Goal: Information Seeking & Learning: Understand process/instructions

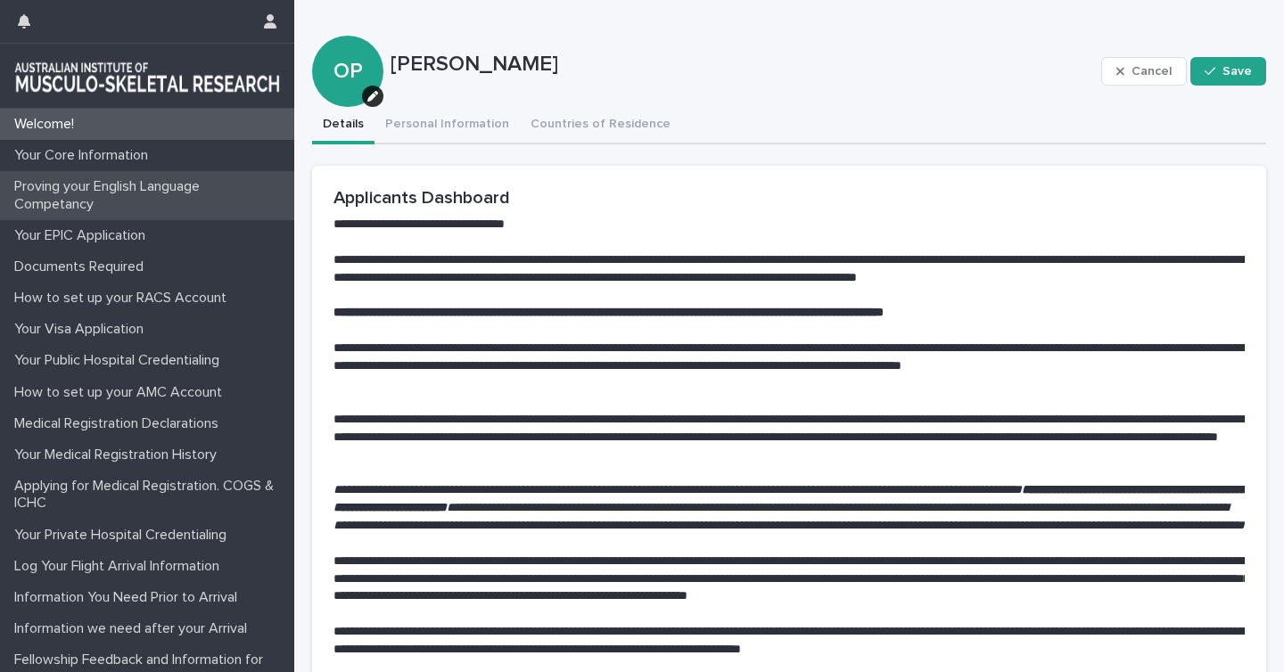
click at [104, 193] on p "Proving your English Language Competancy" at bounding box center [150, 195] width 287 height 34
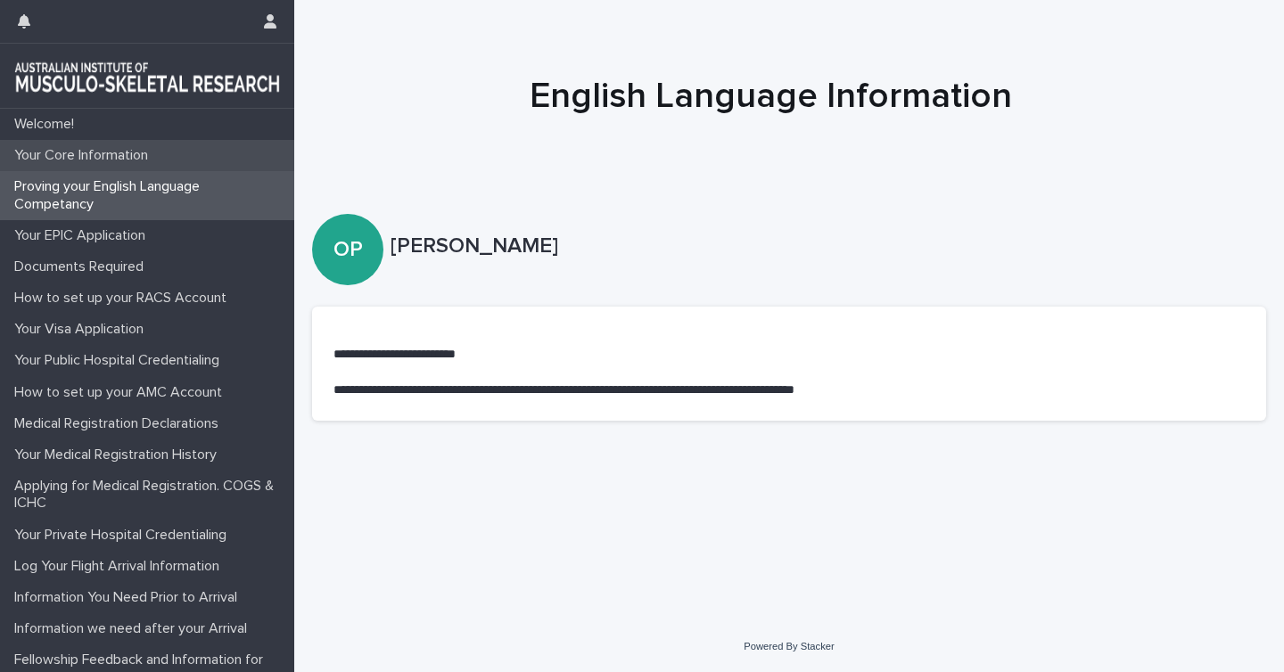
click at [100, 149] on p "Your Core Information" at bounding box center [84, 155] width 155 height 17
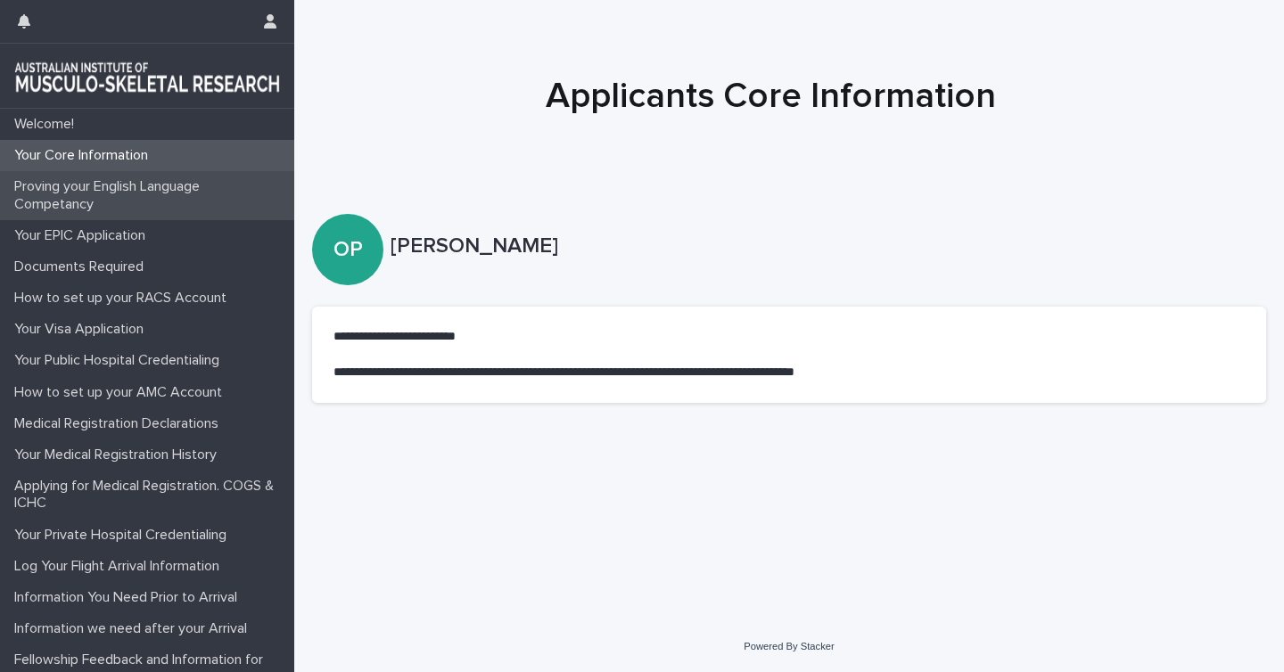
click at [71, 193] on p "Proving your English Language Competancy" at bounding box center [150, 195] width 287 height 34
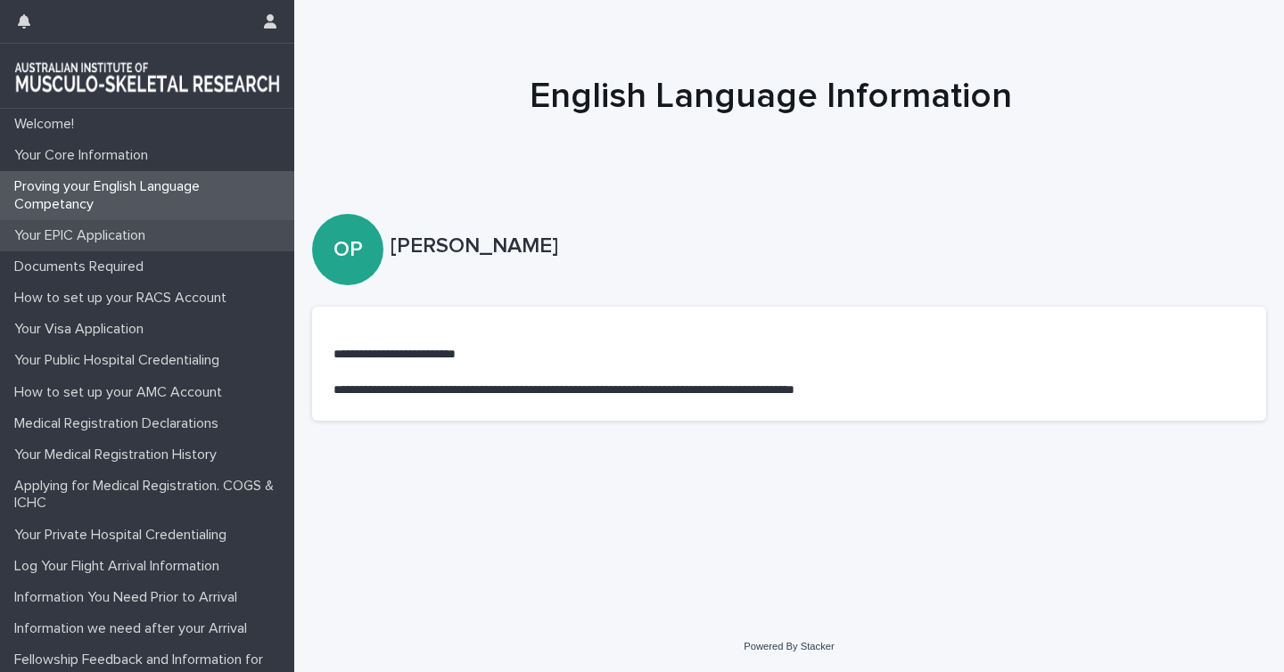
click at [70, 239] on p "Your EPIC Application" at bounding box center [83, 235] width 152 height 17
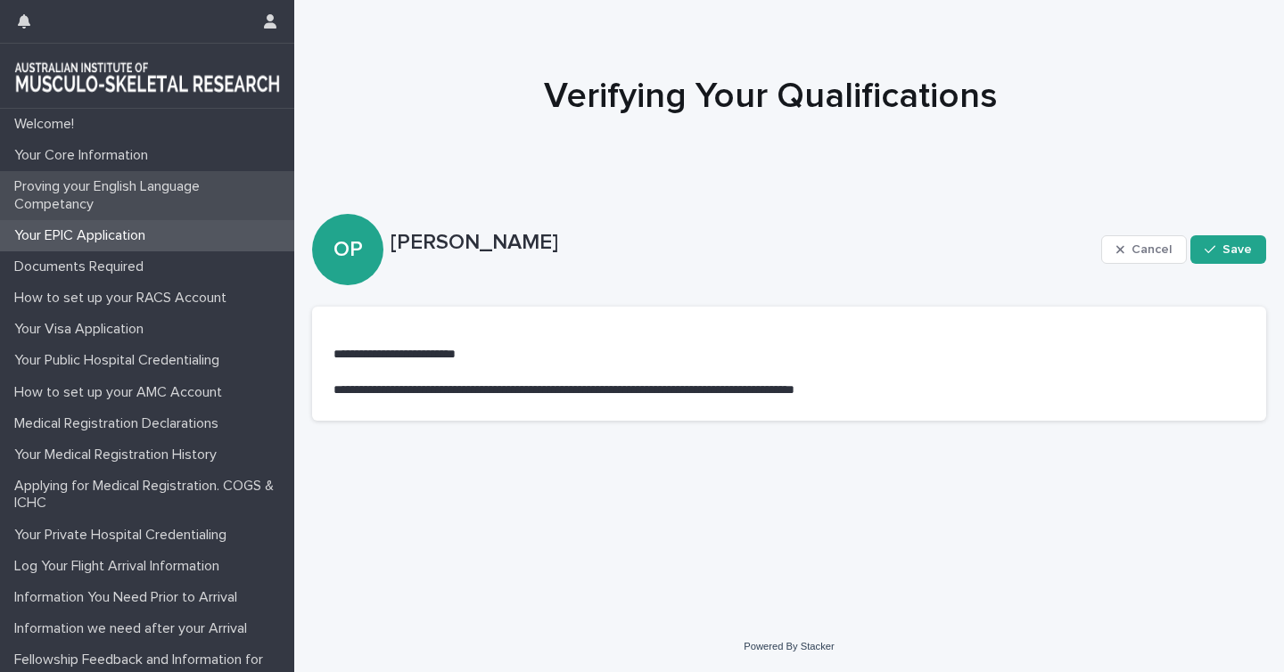
click at [69, 193] on p "Proving your English Language Competancy" at bounding box center [150, 195] width 287 height 34
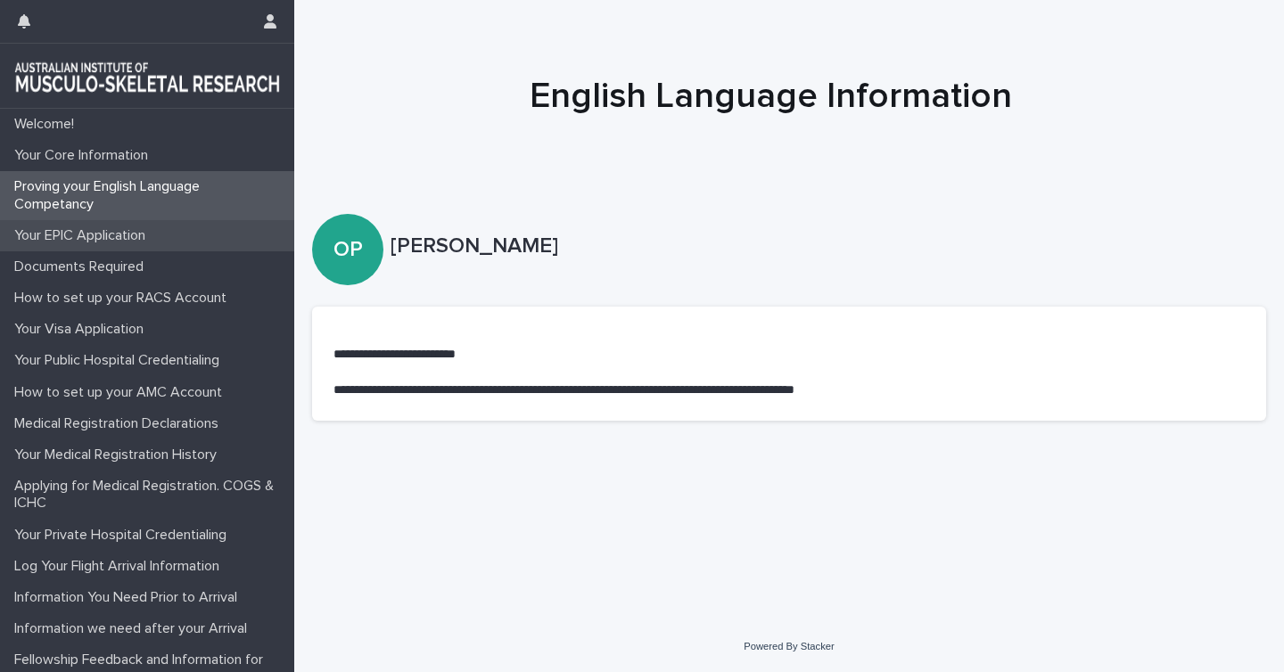
click at [65, 244] on div "Your EPIC Application" at bounding box center [147, 235] width 294 height 31
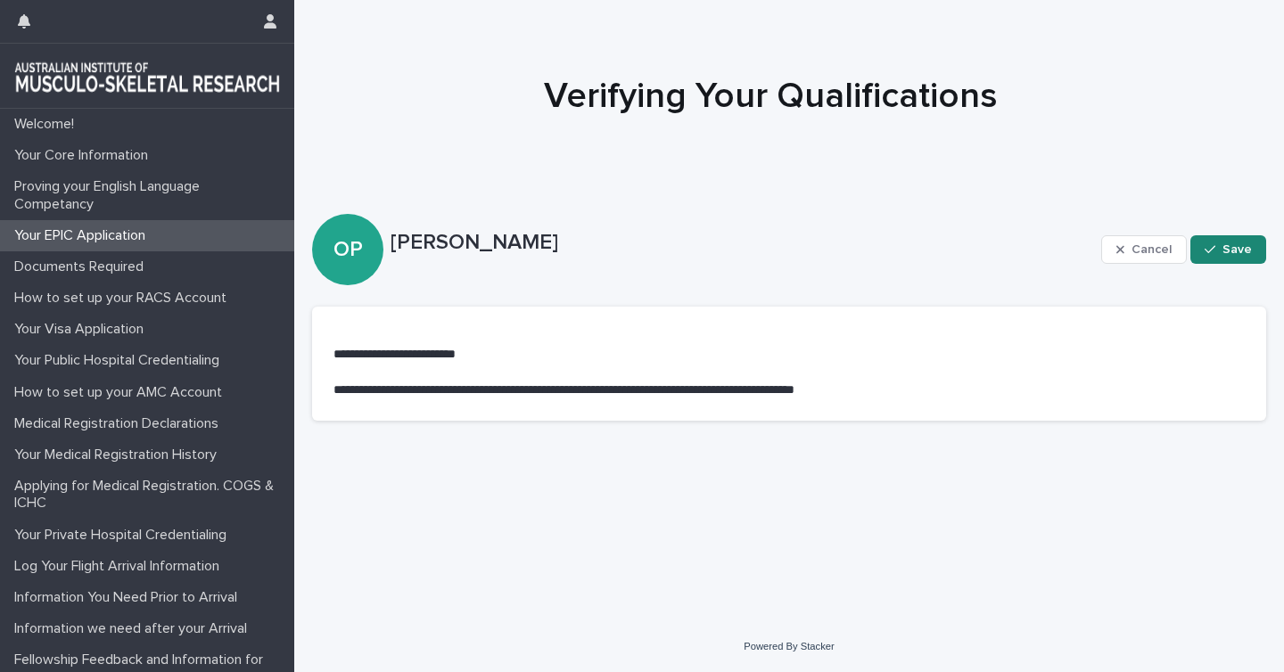
click at [1223, 245] on span "Save" at bounding box center [1236, 249] width 29 height 12
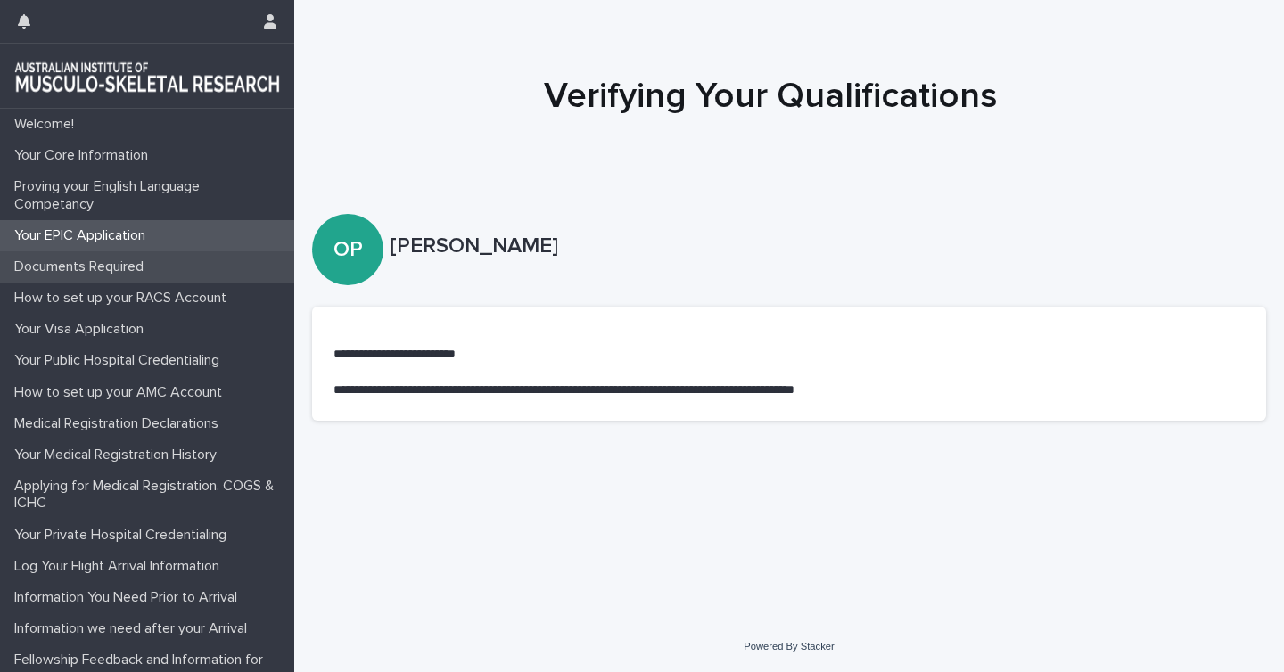
click at [80, 270] on p "Documents Required" at bounding box center [82, 267] width 151 height 17
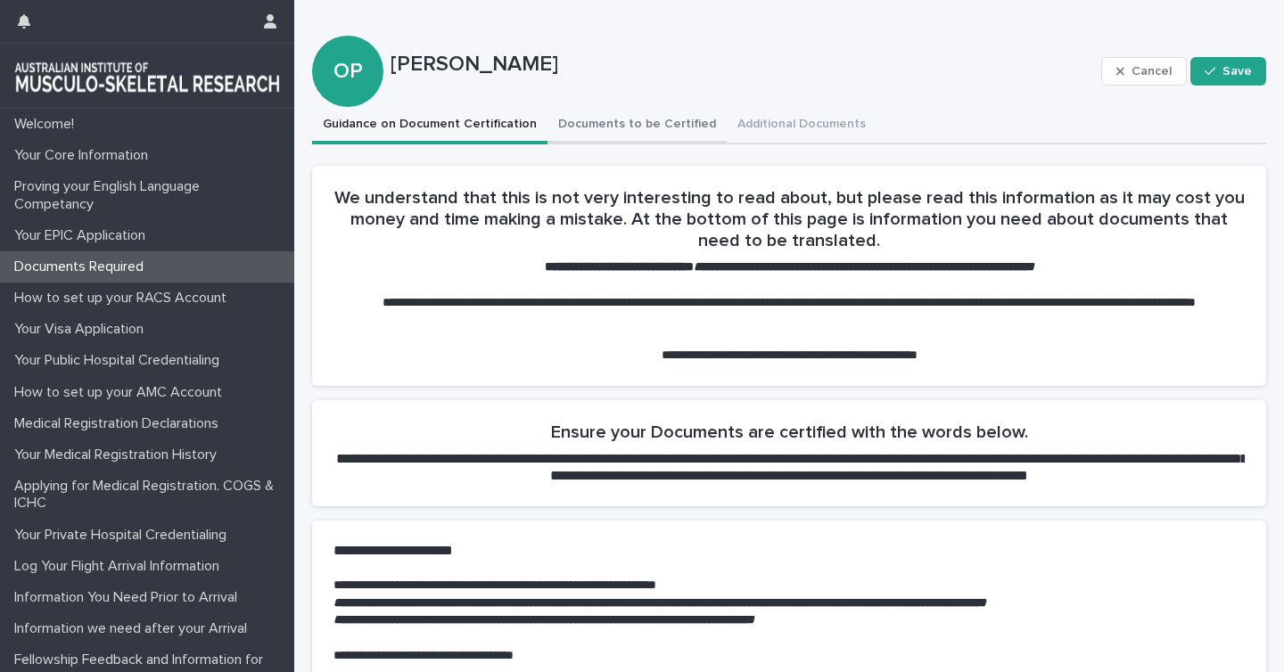
click at [601, 112] on button "Documents to be Certified" at bounding box center [636, 125] width 179 height 37
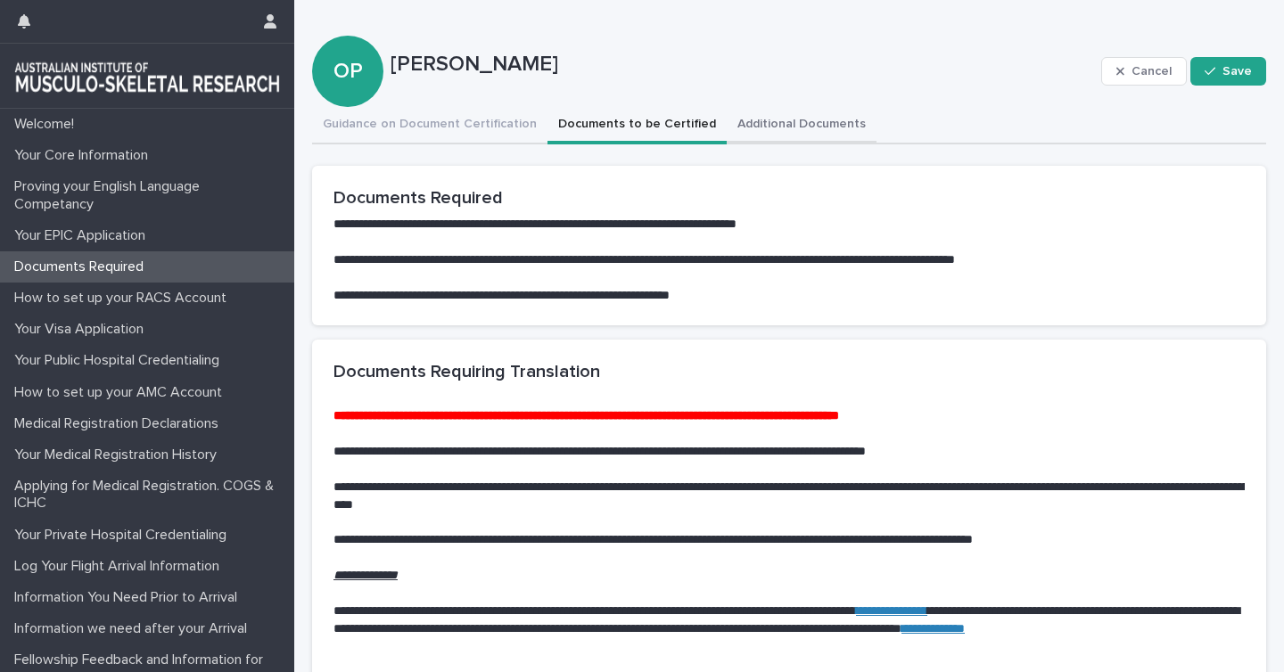
click at [770, 127] on button "Additional Documents" at bounding box center [802, 125] width 150 height 37
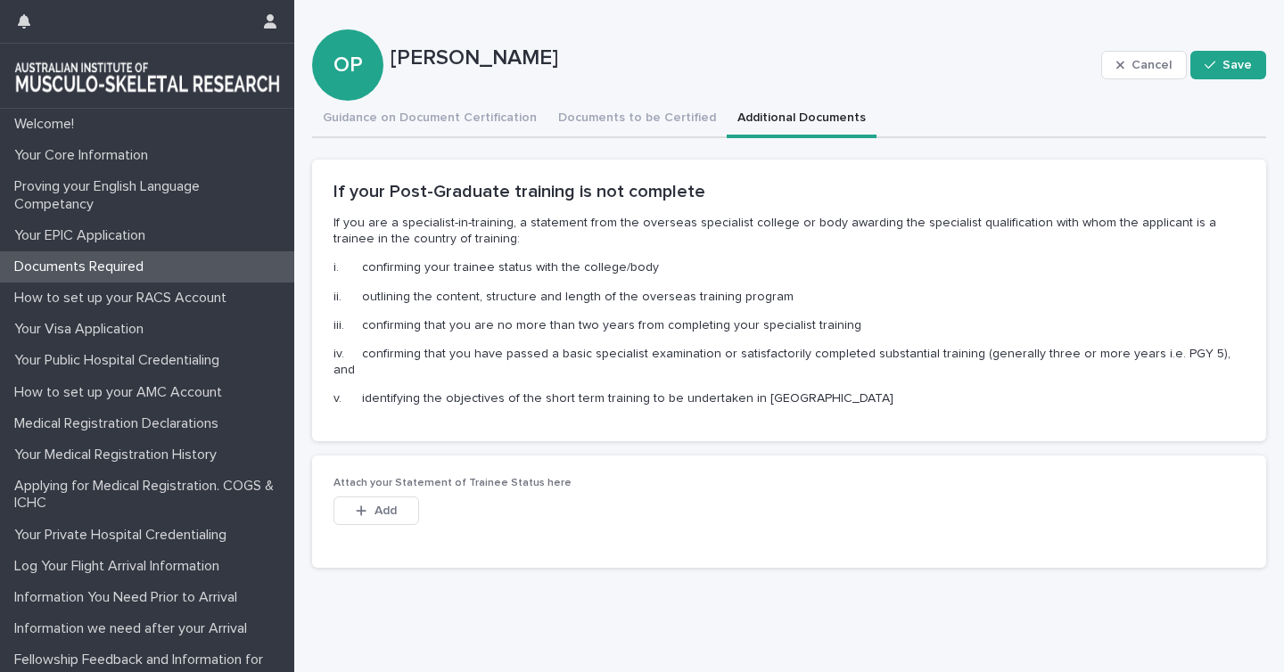
scroll to position [2, 0]
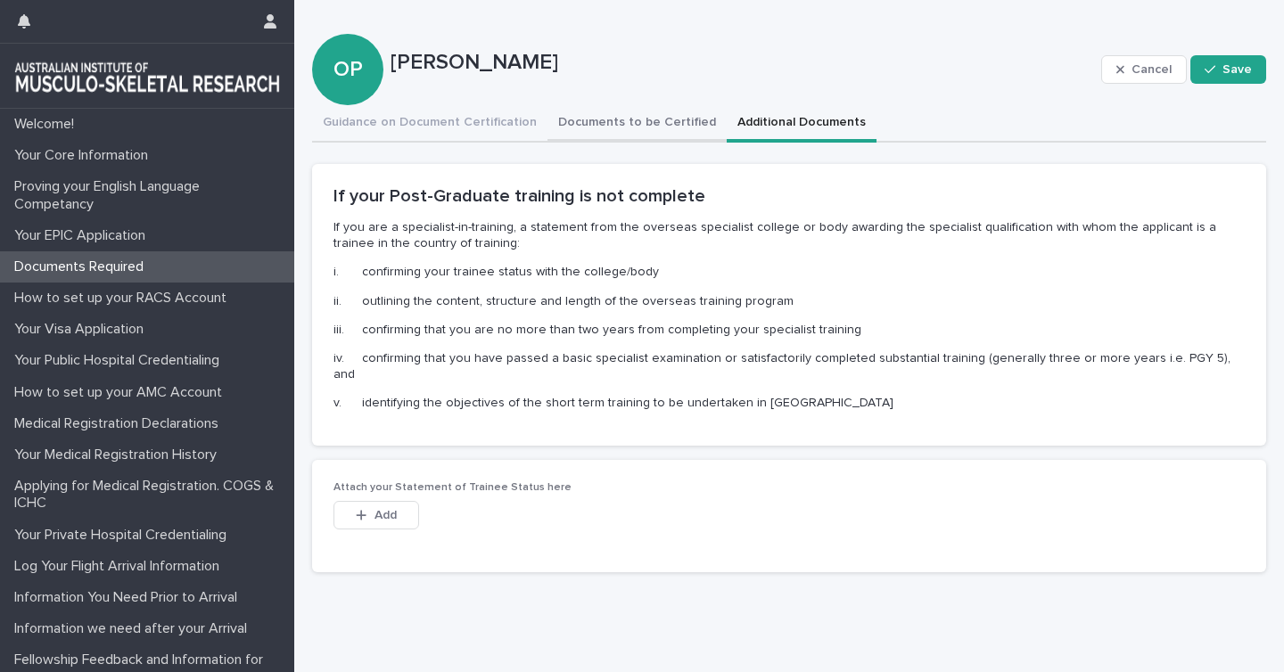
click at [605, 135] on button "Documents to be Certified" at bounding box center [636, 123] width 179 height 37
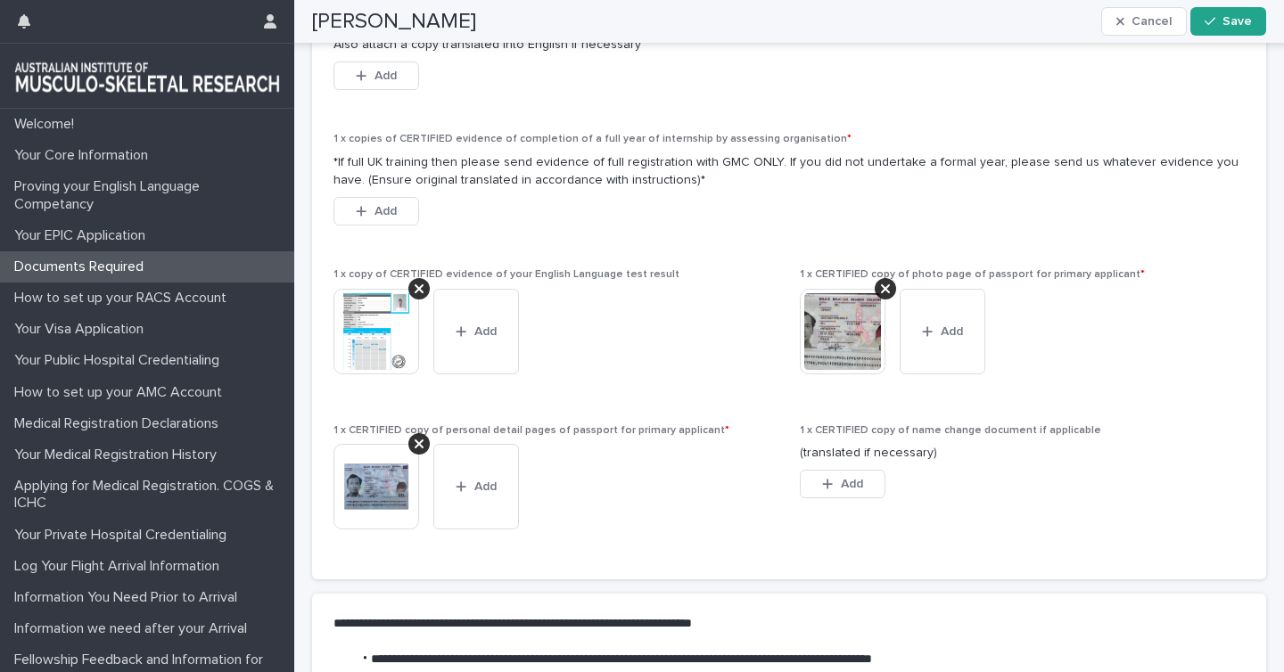
scroll to position [1537, 0]
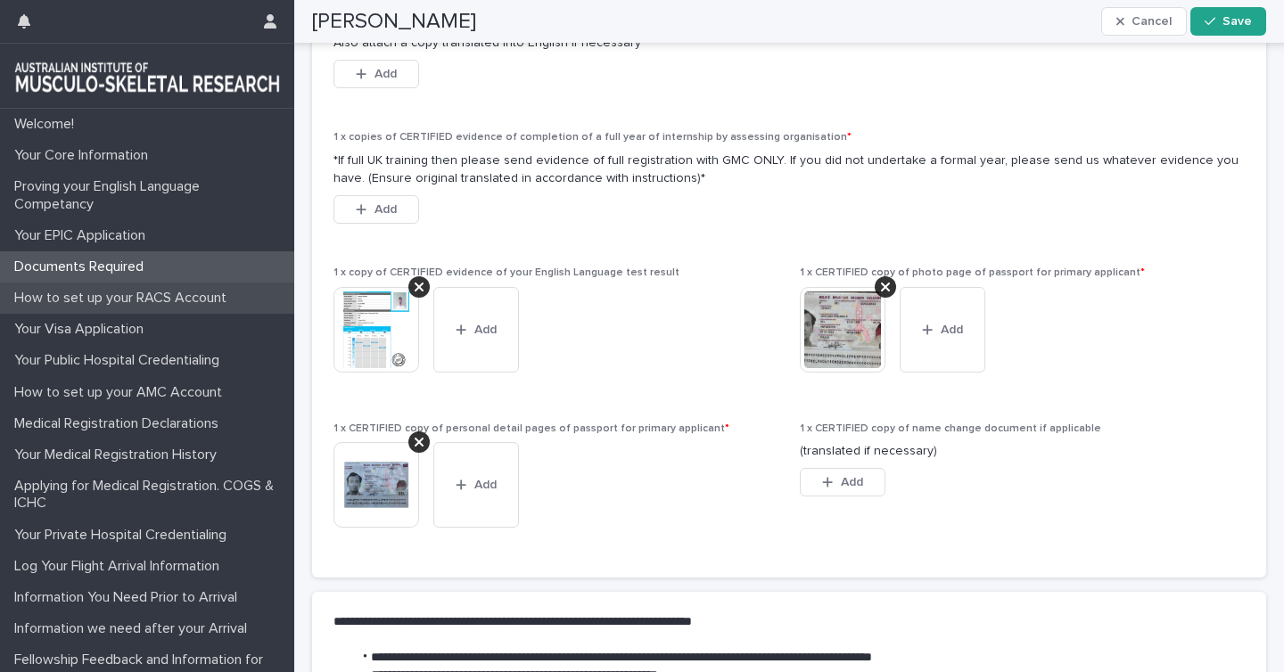
click at [166, 292] on p "How to set up your RACS Account" at bounding box center [124, 298] width 234 height 17
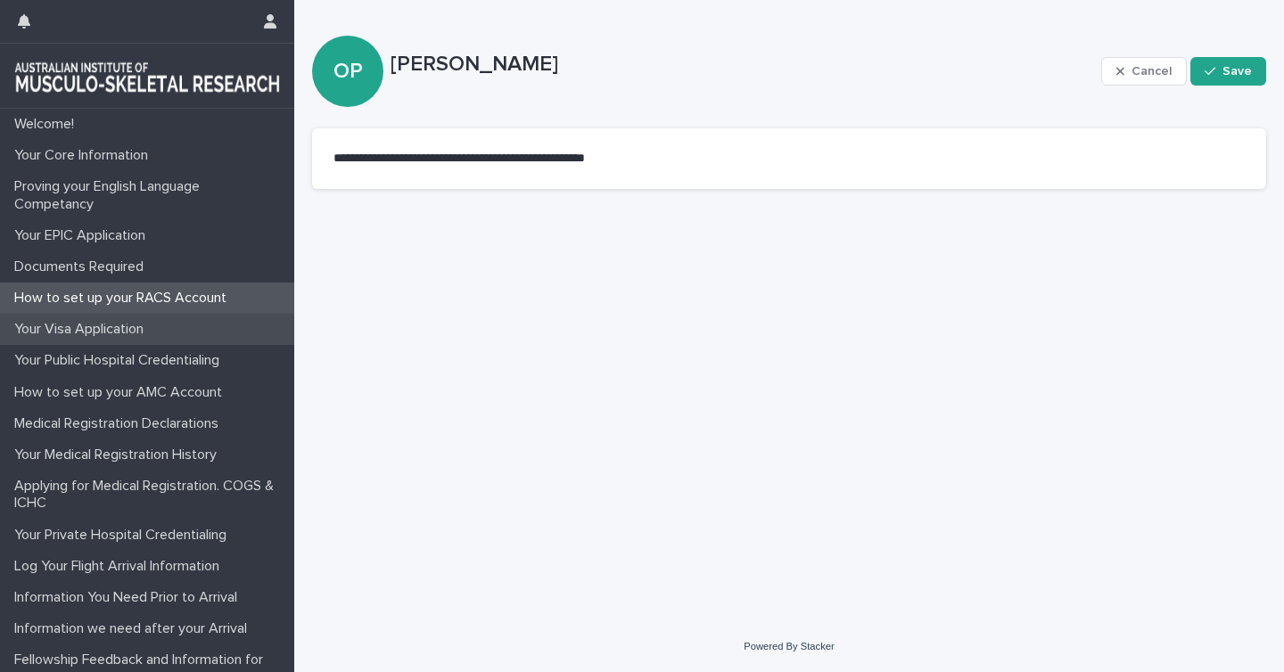
click at [124, 329] on p "Your Visa Application" at bounding box center [82, 329] width 151 height 17
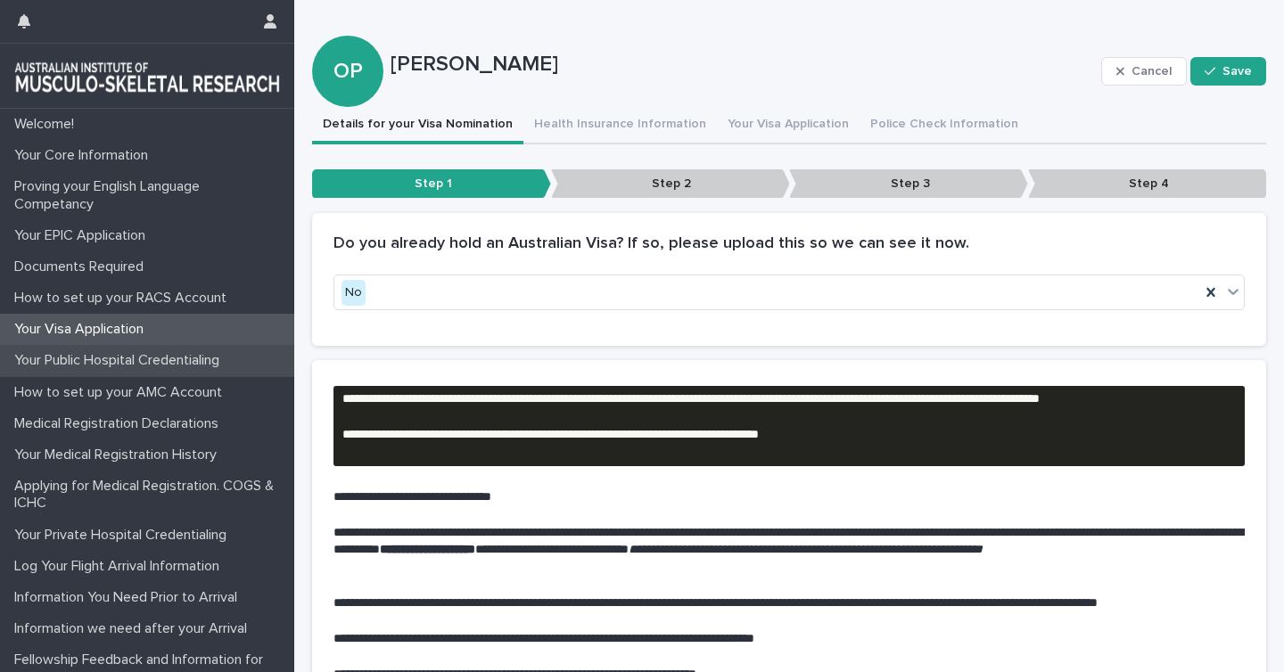
click at [90, 363] on p "Your Public Hospital Credentialing" at bounding box center [120, 360] width 226 height 17
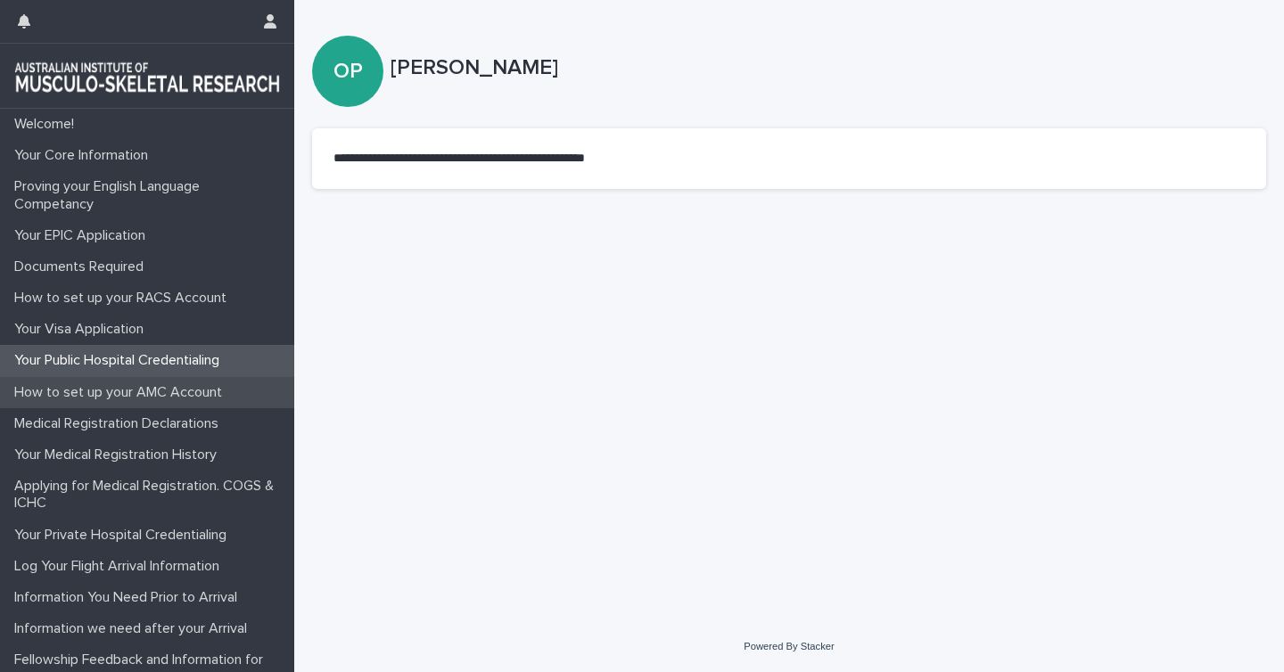
click at [76, 397] on p "How to set up your AMC Account" at bounding box center [121, 392] width 229 height 17
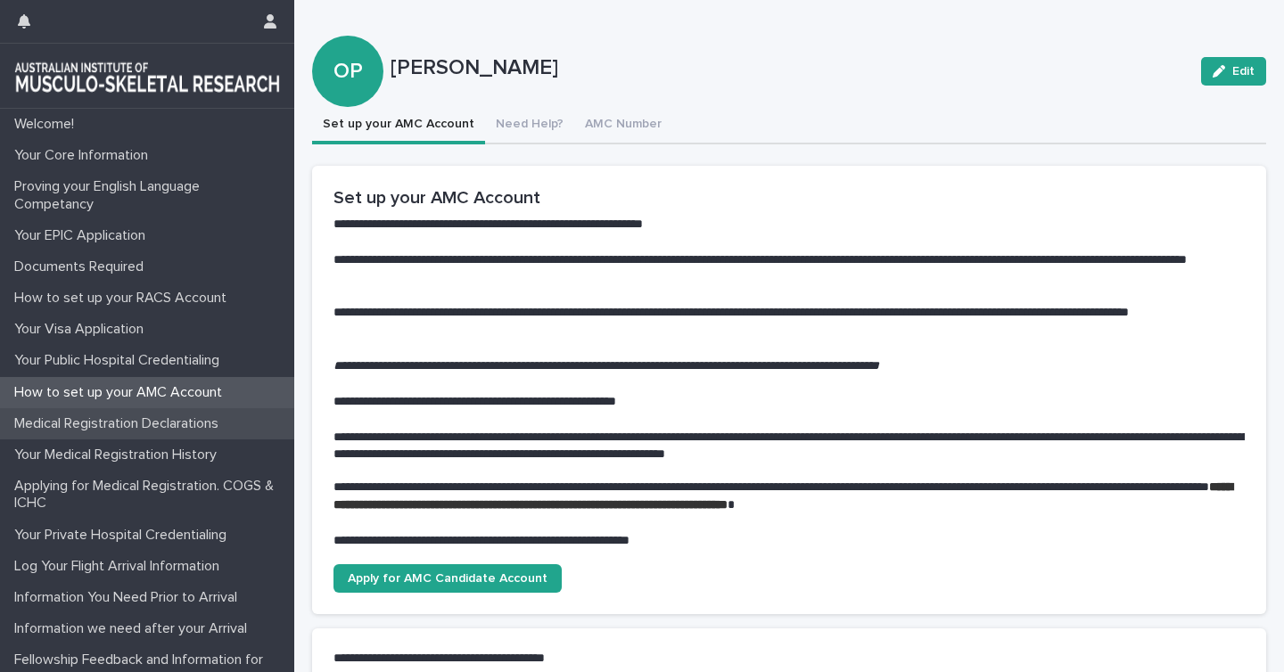
click at [72, 415] on p "Medical Registration Declarations" at bounding box center [120, 423] width 226 height 17
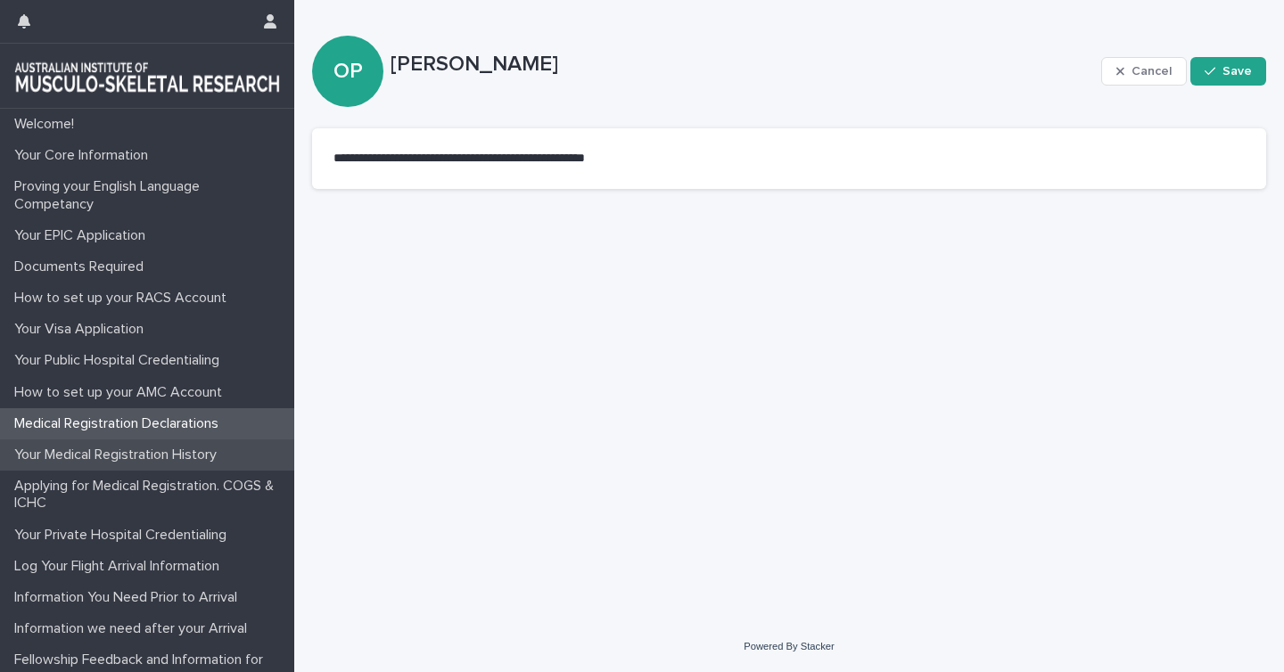
click at [56, 453] on p "Your Medical Registration History" at bounding box center [119, 455] width 224 height 17
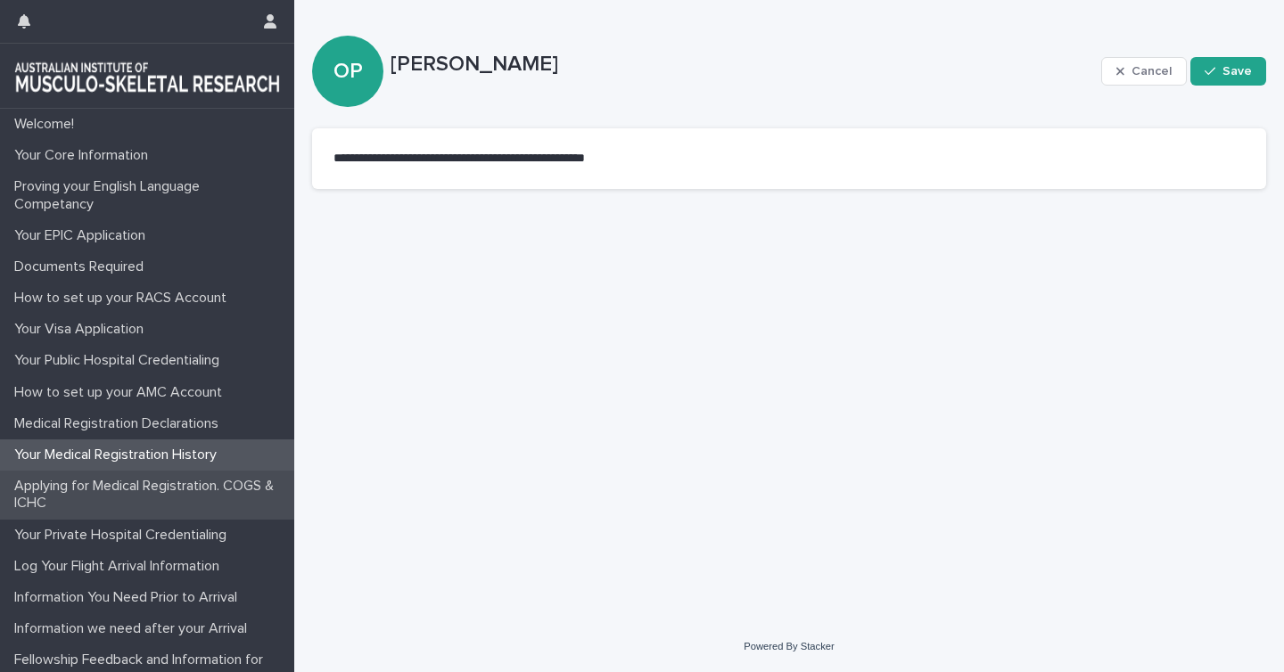
click at [56, 489] on p "Applying for Medical Registration. COGS & ICHC" at bounding box center [150, 495] width 287 height 34
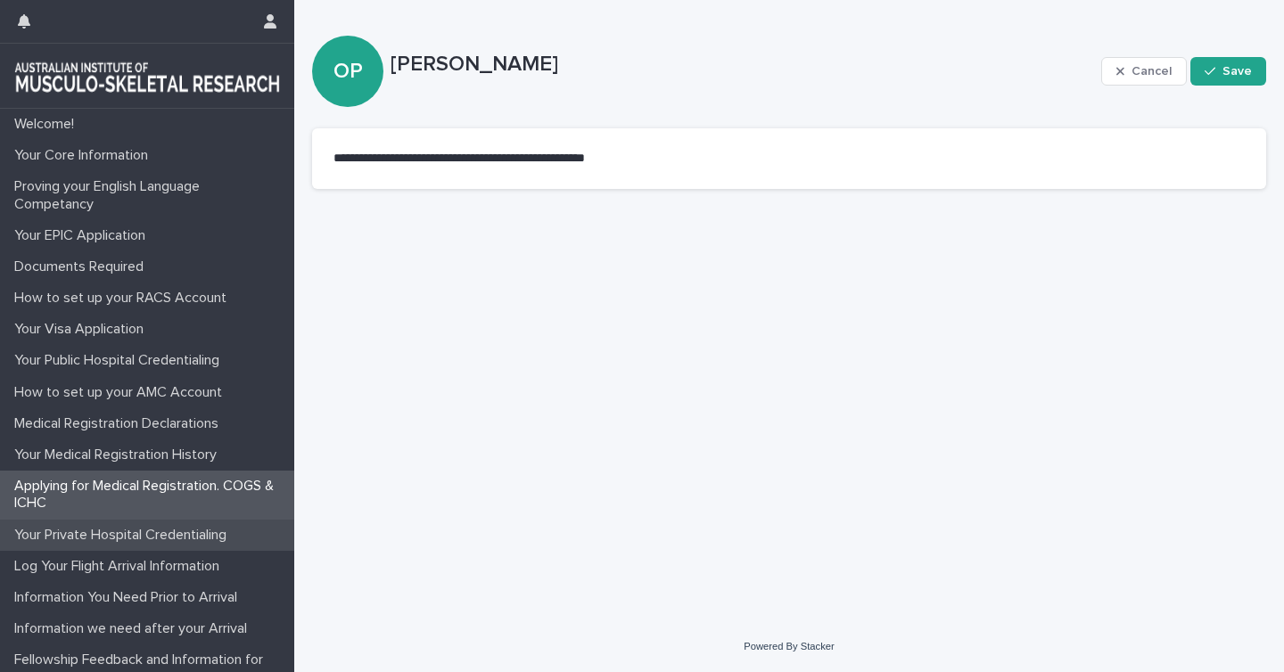
click at [67, 538] on p "Your Private Hospital Credentialing" at bounding box center [124, 535] width 234 height 17
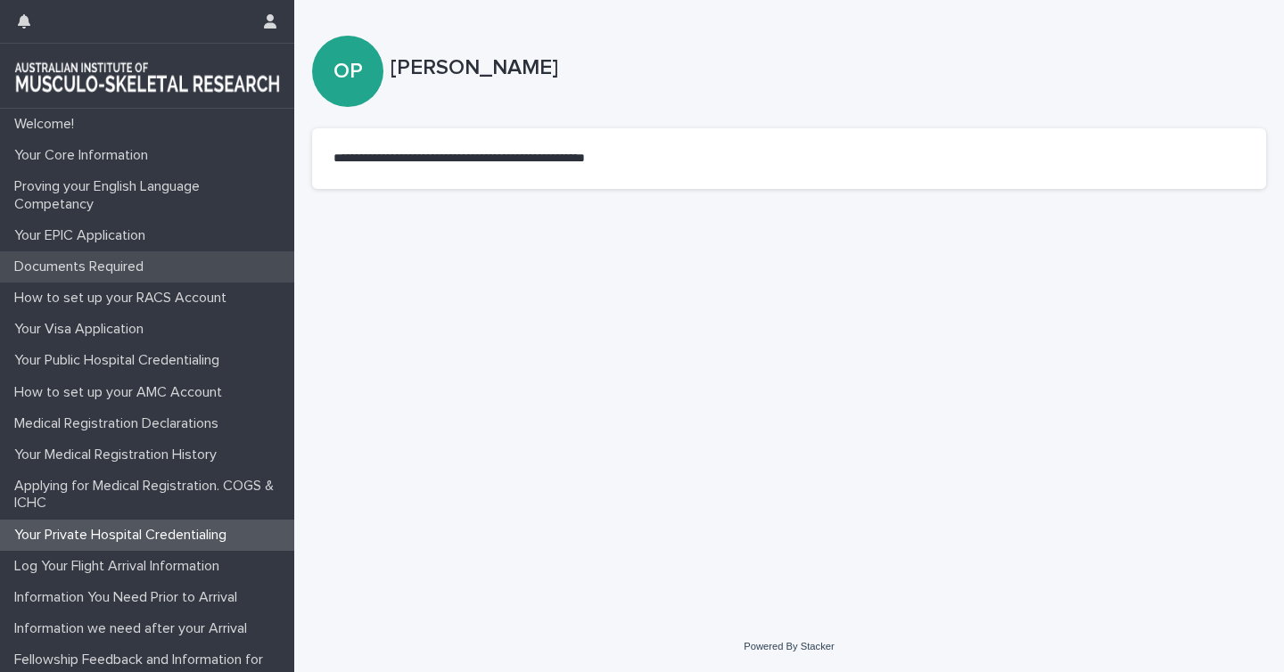
click at [92, 267] on p "Documents Required" at bounding box center [82, 267] width 151 height 17
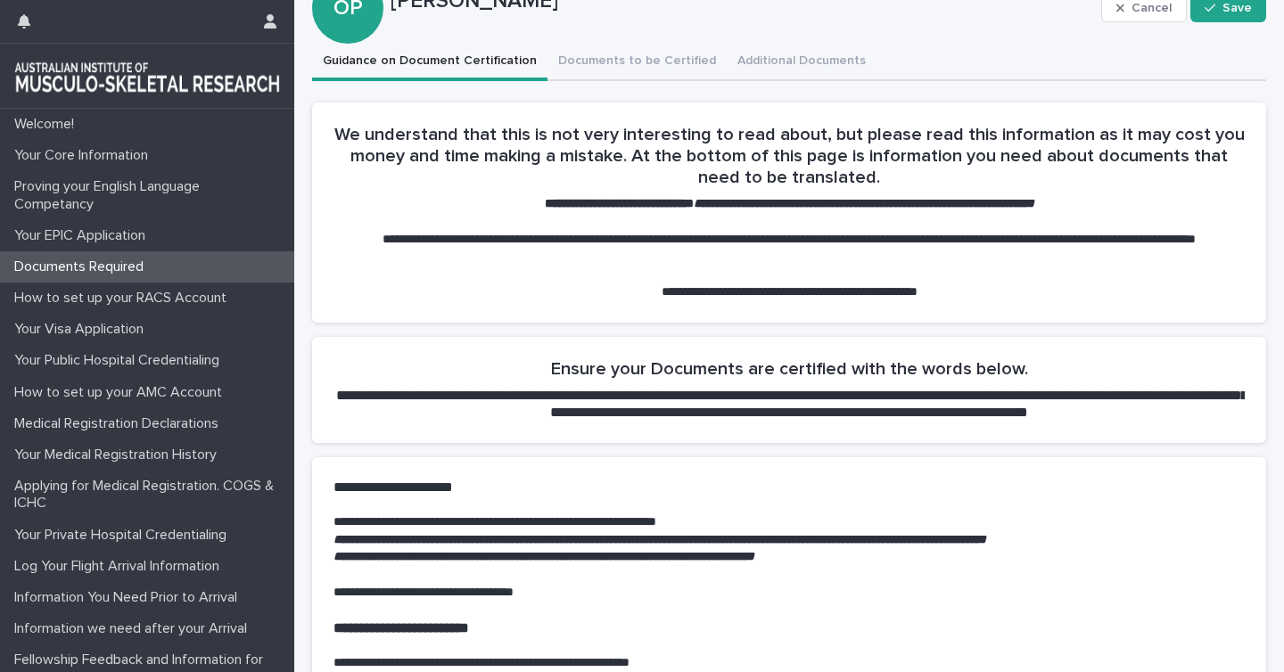
scroll to position [64, 0]
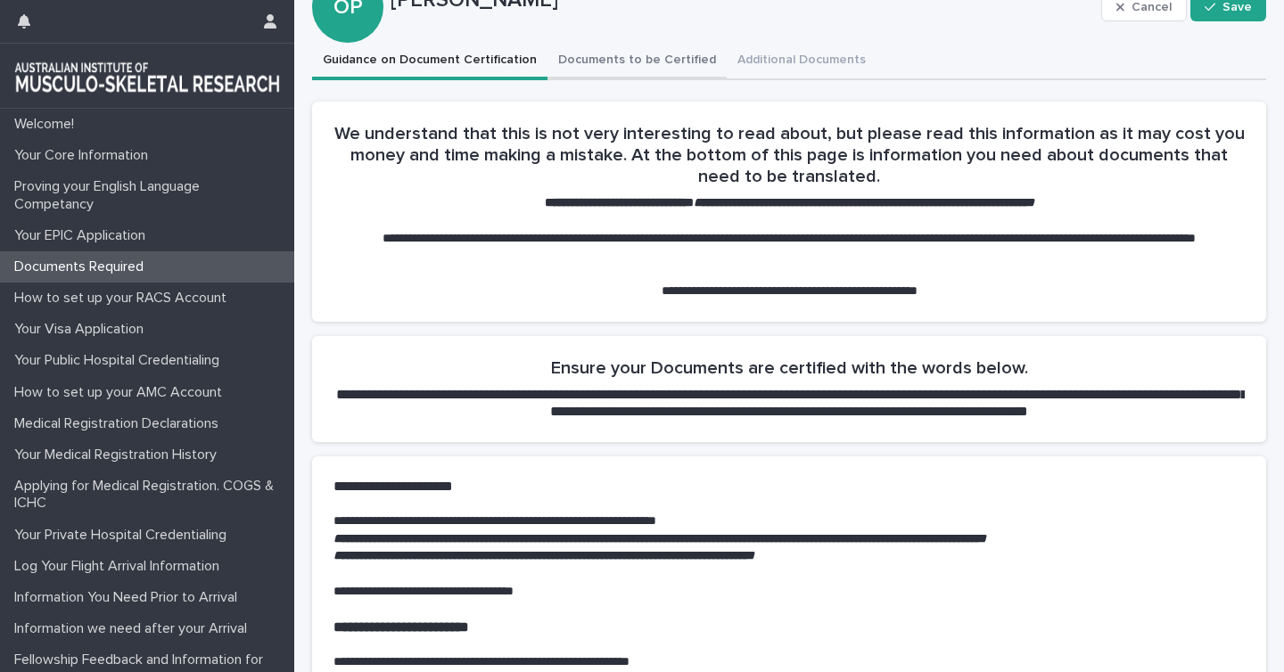
click at [624, 60] on div "**********" at bounding box center [789, 673] width 954 height 1261
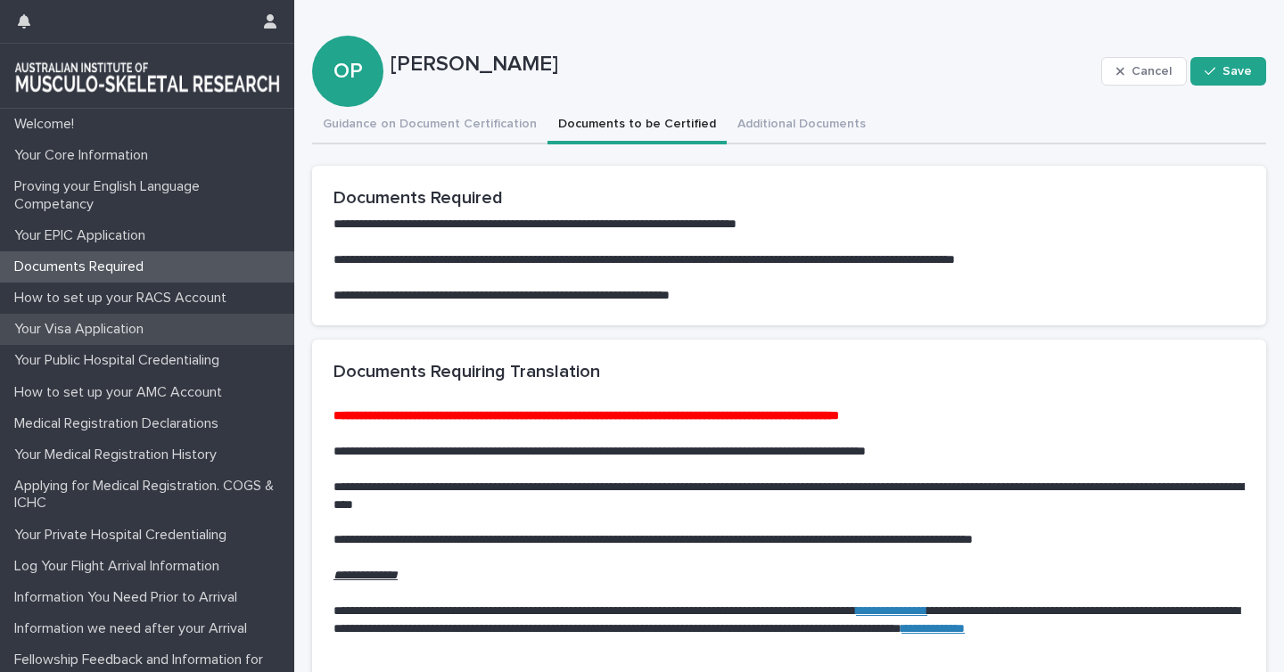
click at [126, 331] on p "Your Visa Application" at bounding box center [82, 329] width 151 height 17
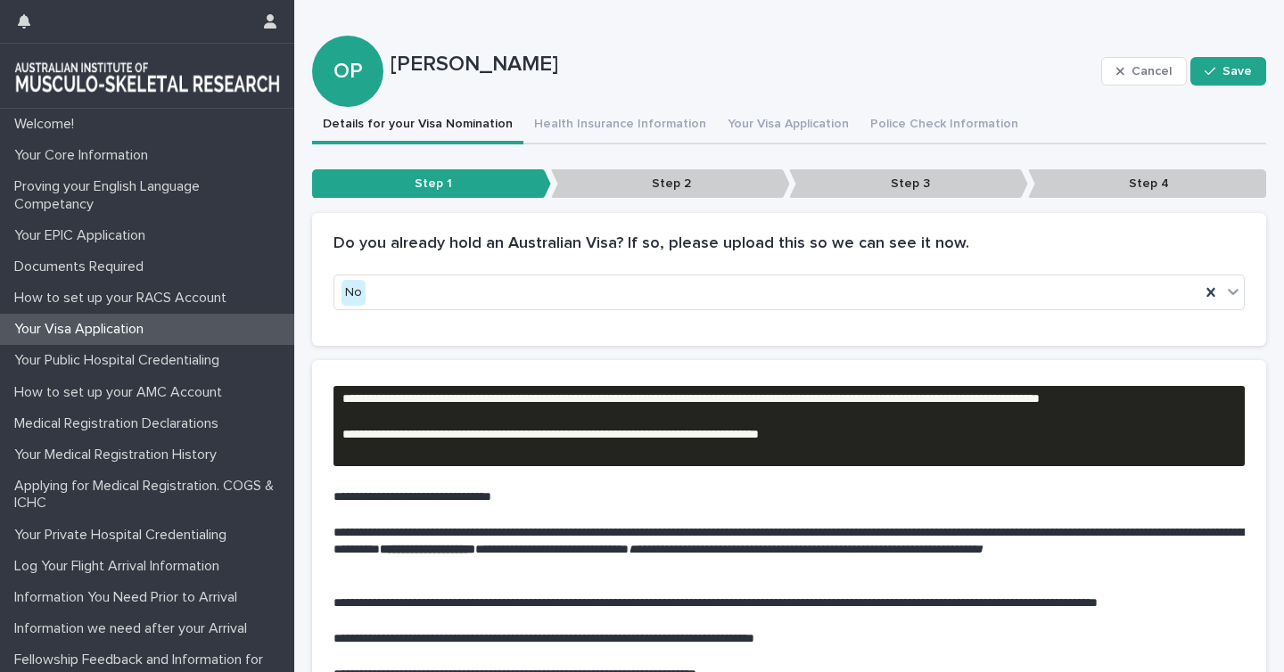
click at [643, 180] on p "Step 2" at bounding box center [670, 183] width 239 height 29
click at [676, 183] on p "Step 2" at bounding box center [670, 183] width 239 height 29
click at [603, 126] on button "Health Insurance Information" at bounding box center [619, 125] width 193 height 37
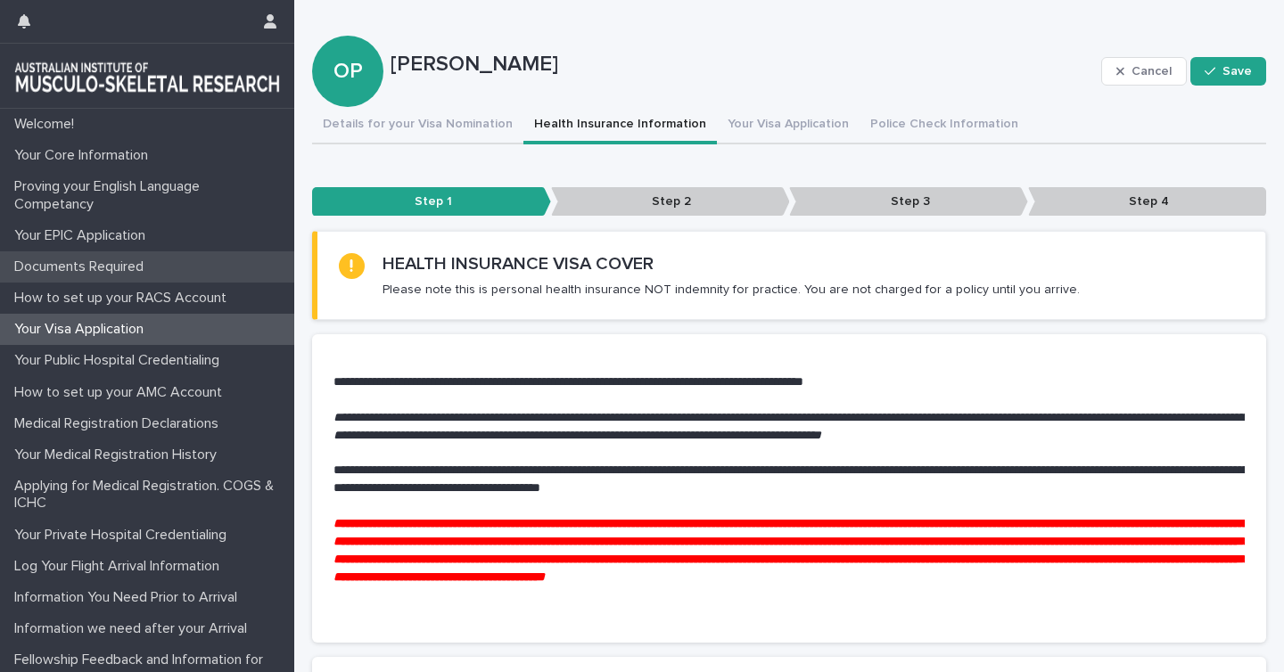
click at [71, 268] on p "Documents Required" at bounding box center [82, 267] width 151 height 17
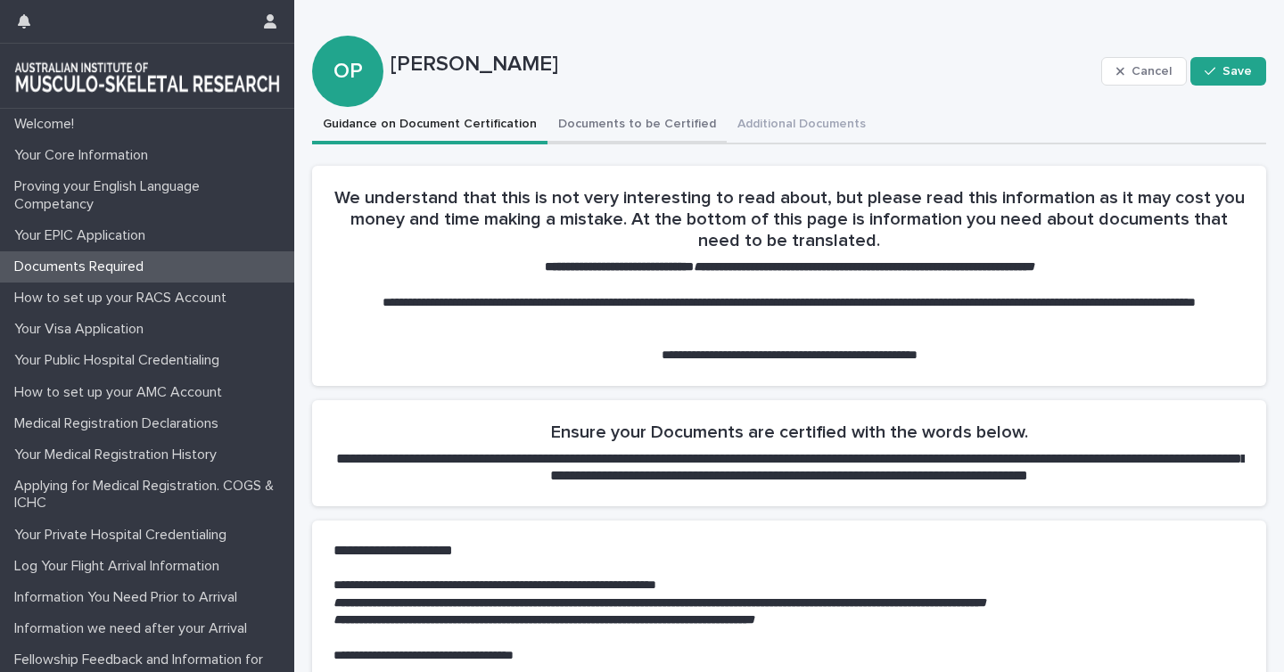
click at [589, 114] on button "Documents to be Certified" at bounding box center [636, 125] width 179 height 37
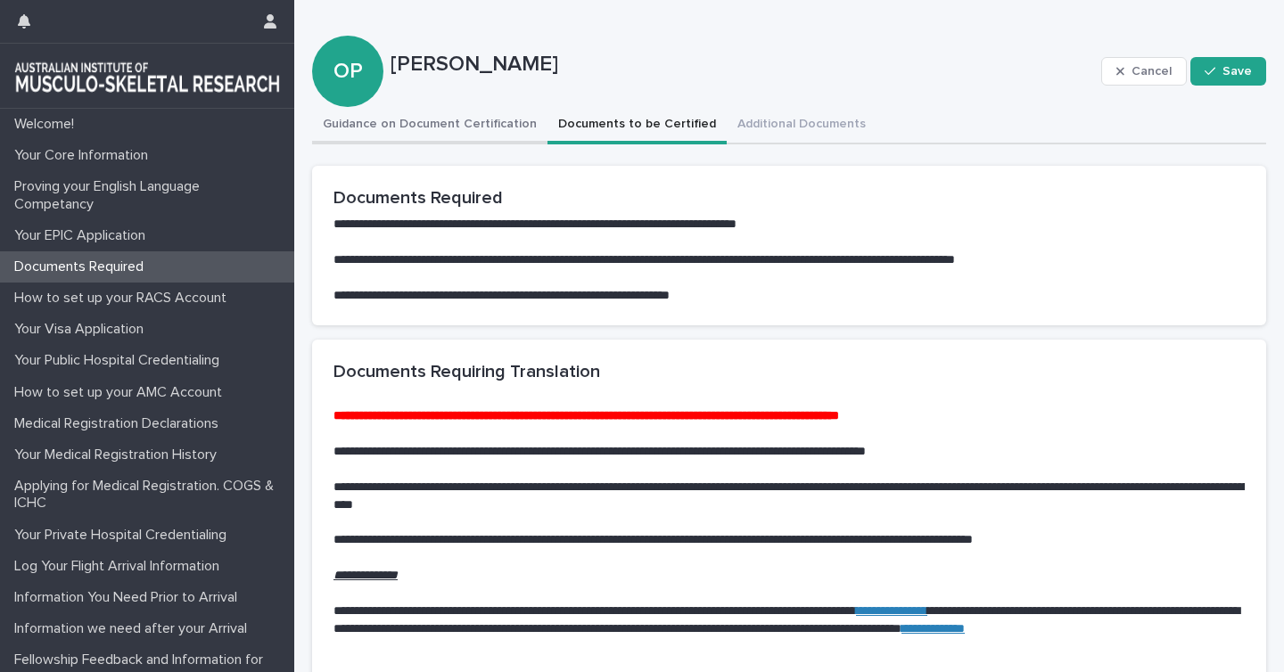
click at [423, 121] on button "Guidance on Document Certification" at bounding box center [429, 125] width 235 height 37
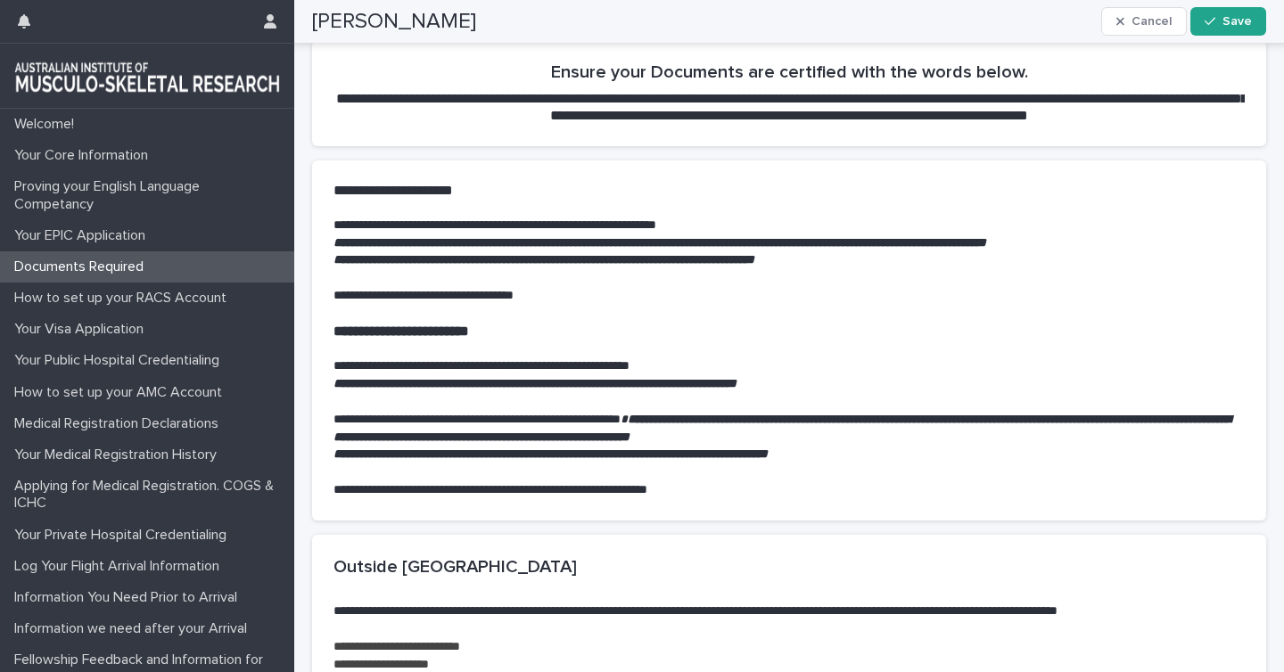
scroll to position [366, 0]
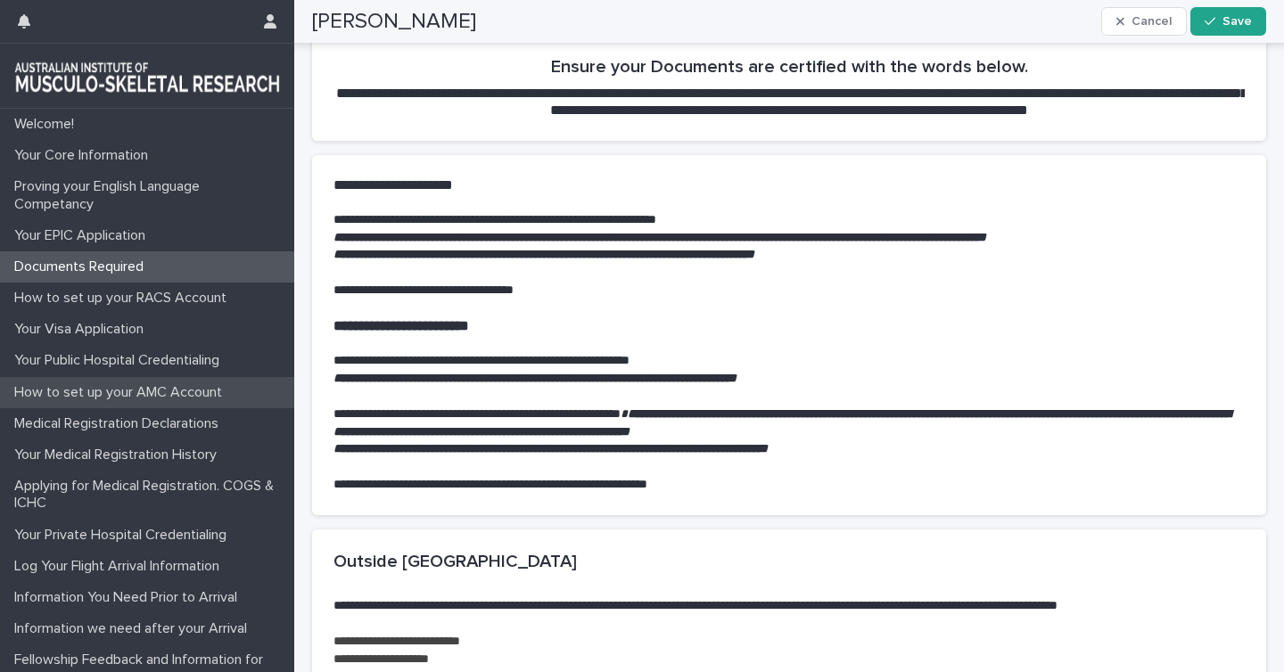
click at [165, 404] on div "How to set up your AMC Account" at bounding box center [147, 392] width 294 height 31
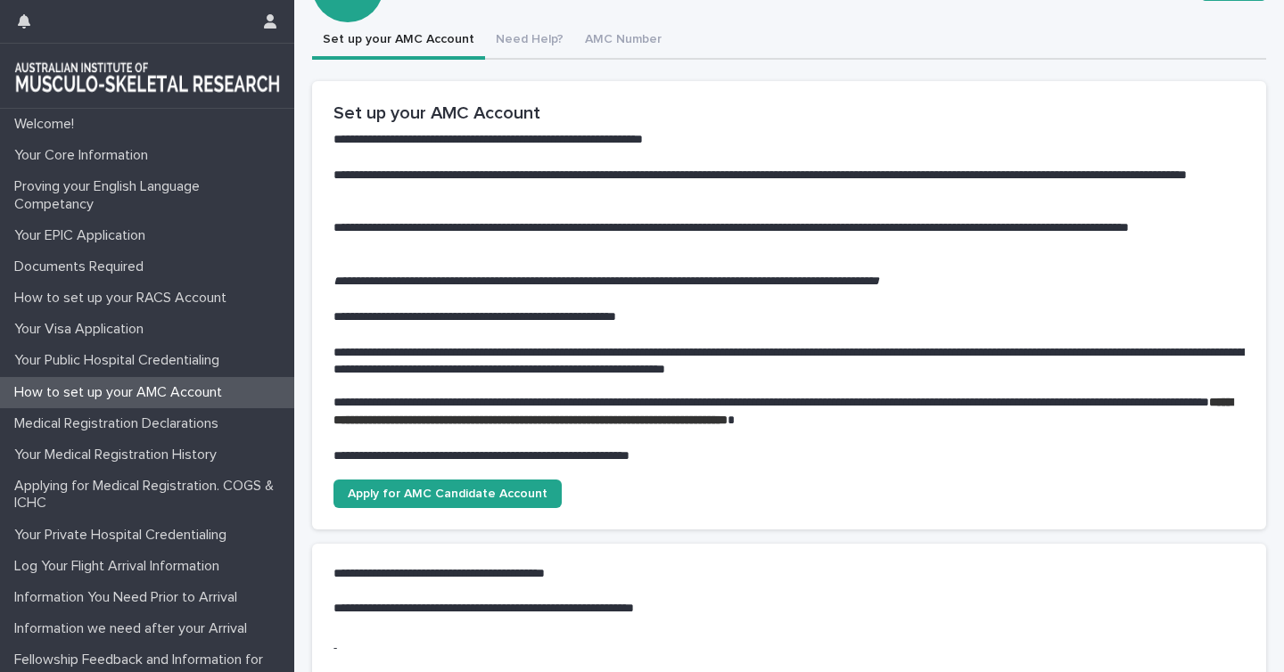
scroll to position [88, 0]
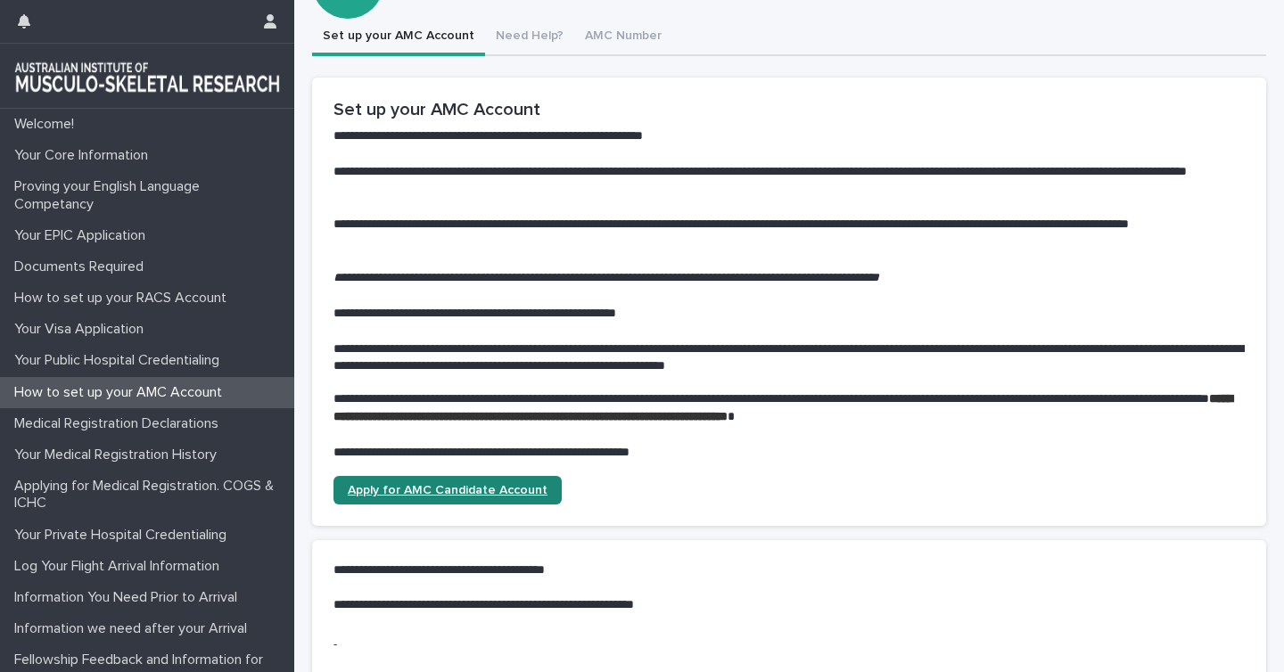
click at [477, 491] on span "Apply for AMC Candidate Account" at bounding box center [448, 490] width 200 height 12
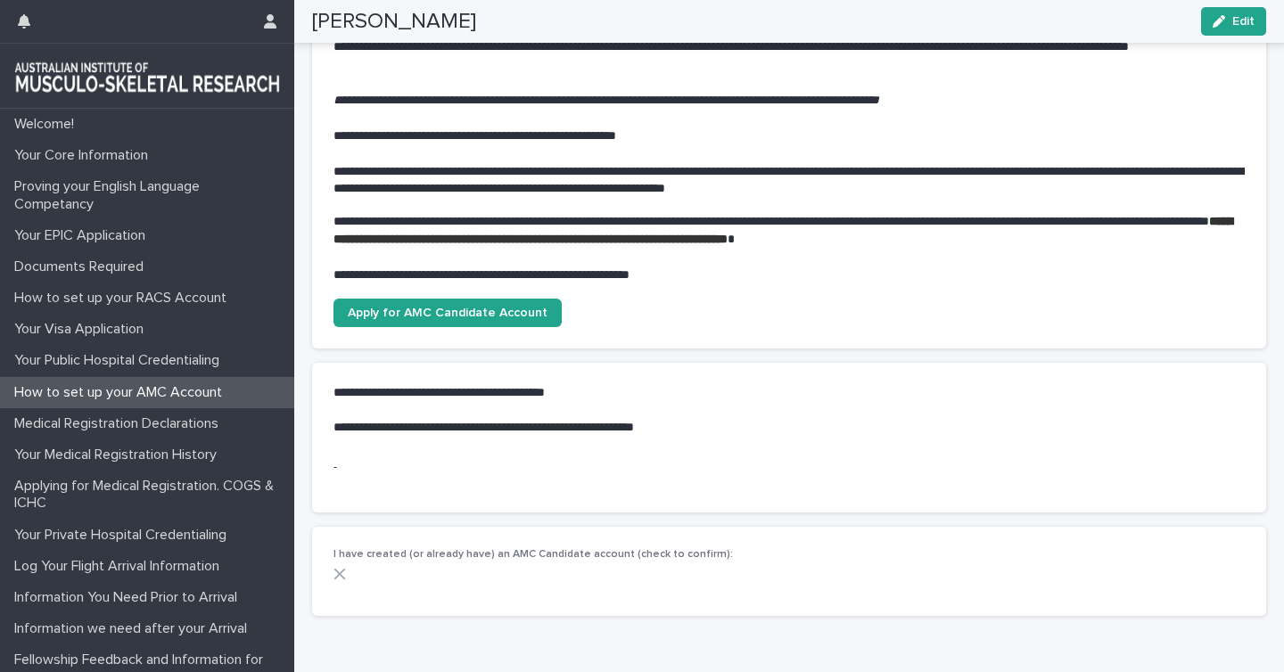
scroll to position [292, 0]
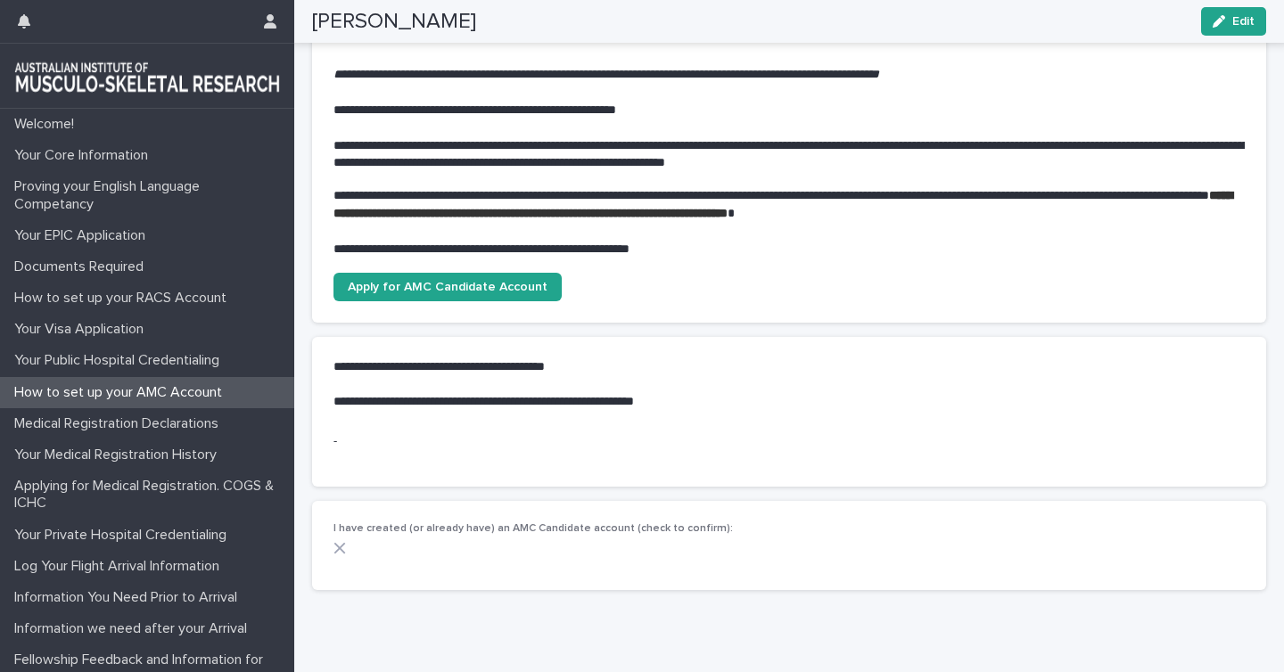
click at [342, 438] on p "-" at bounding box center [555, 441] width 445 height 19
click at [336, 440] on p "-" at bounding box center [555, 441] width 445 height 19
click at [340, 546] on icon at bounding box center [339, 548] width 12 height 12
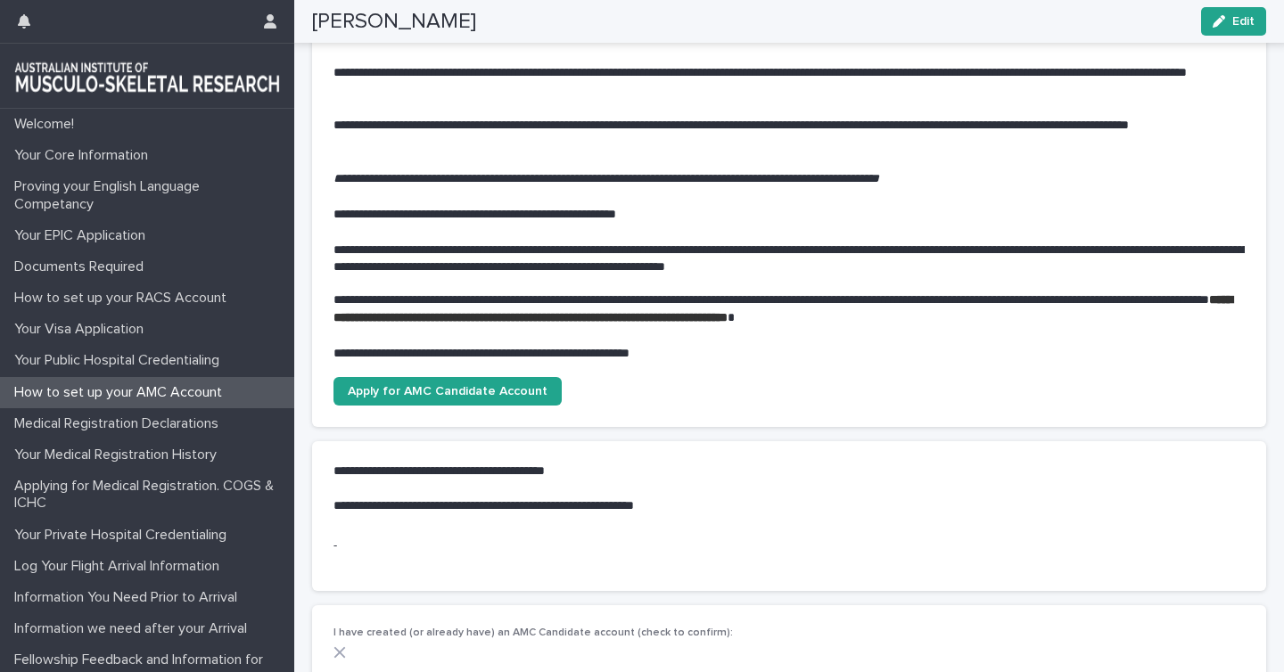
scroll to position [0, 0]
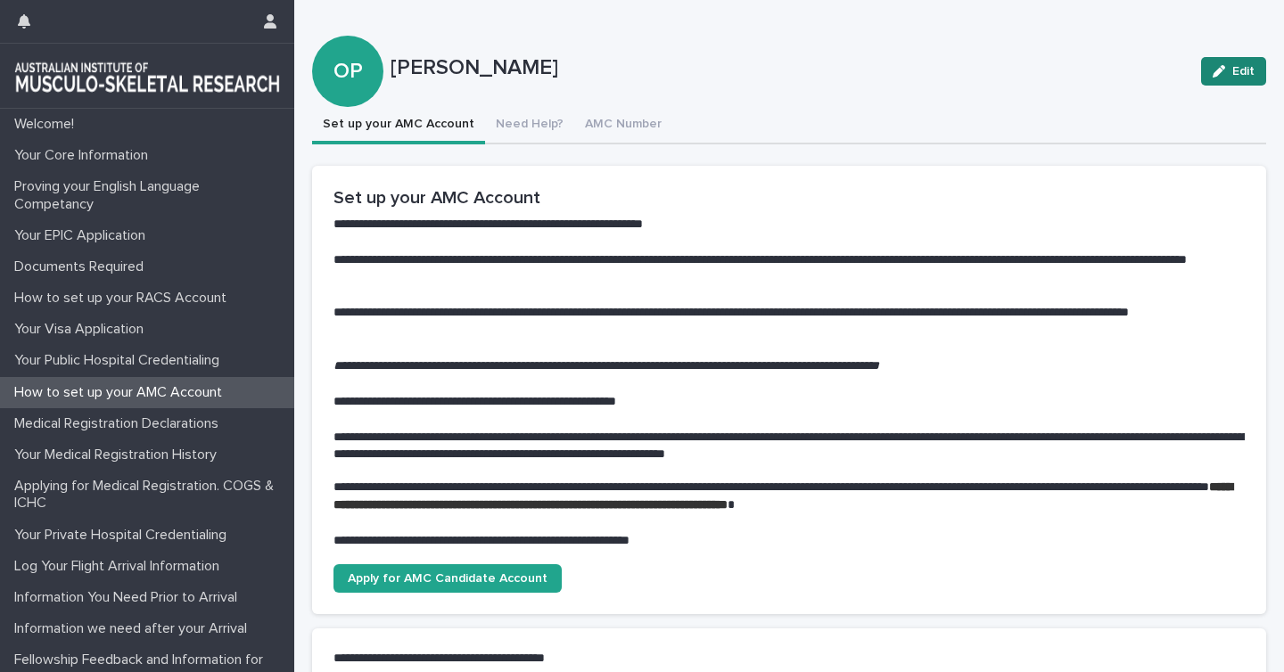
click at [1227, 70] on div "button" at bounding box center [1223, 71] width 20 height 12
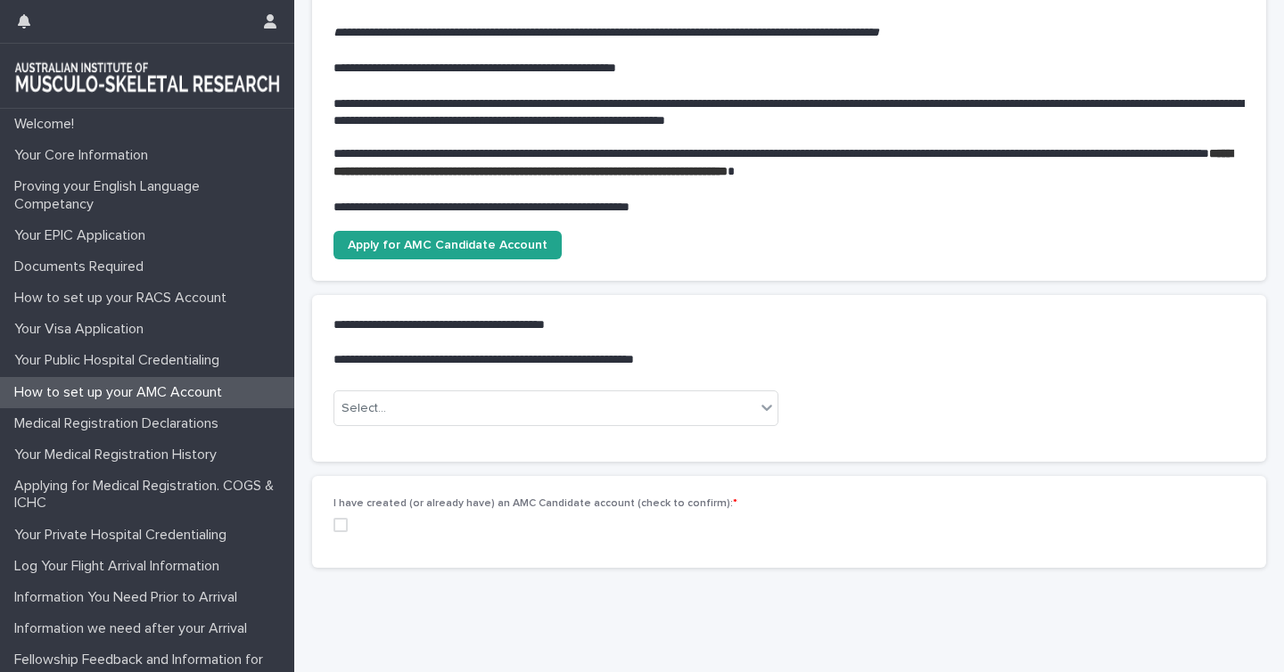
scroll to position [382, 0]
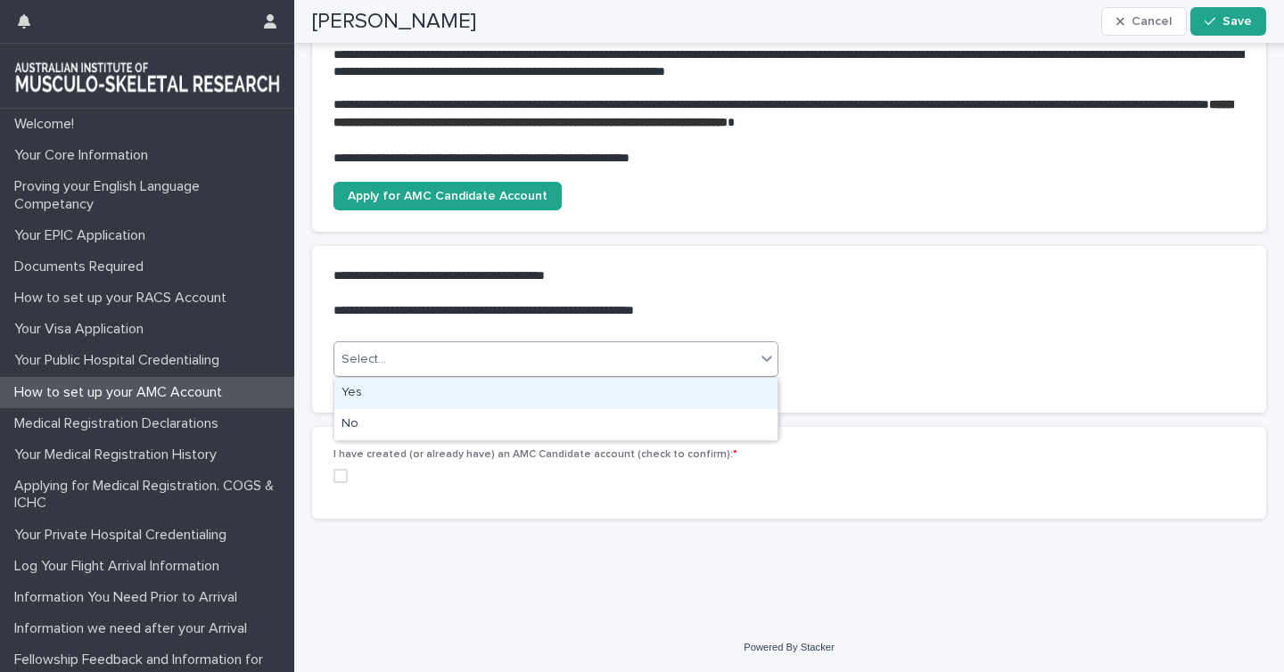
click at [732, 365] on div "Select..." at bounding box center [544, 359] width 421 height 29
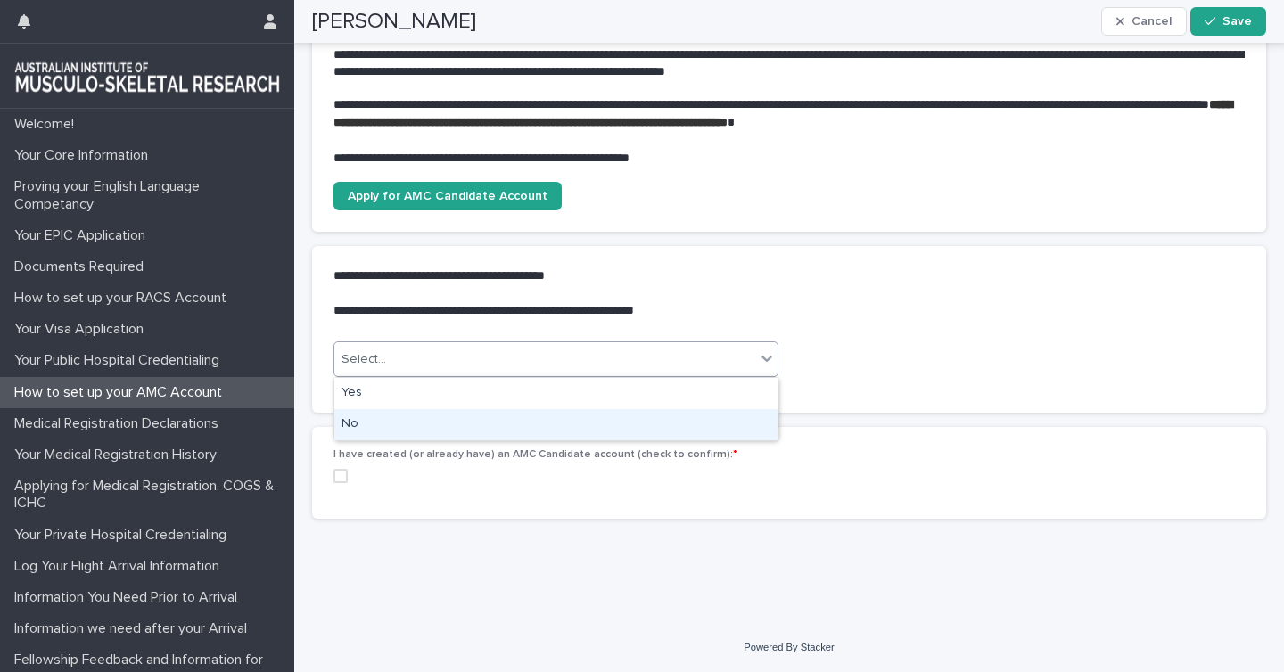
click at [479, 425] on div "No" at bounding box center [555, 424] width 443 height 31
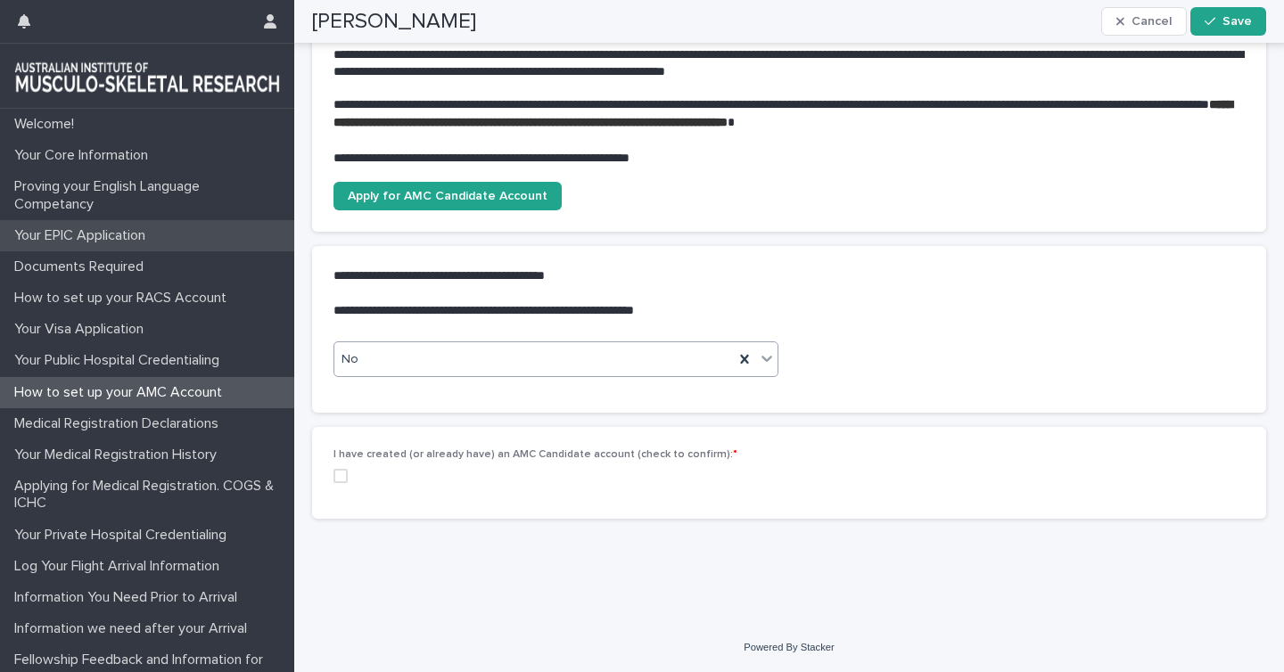
click at [89, 230] on p "Your EPIC Application" at bounding box center [83, 235] width 152 height 17
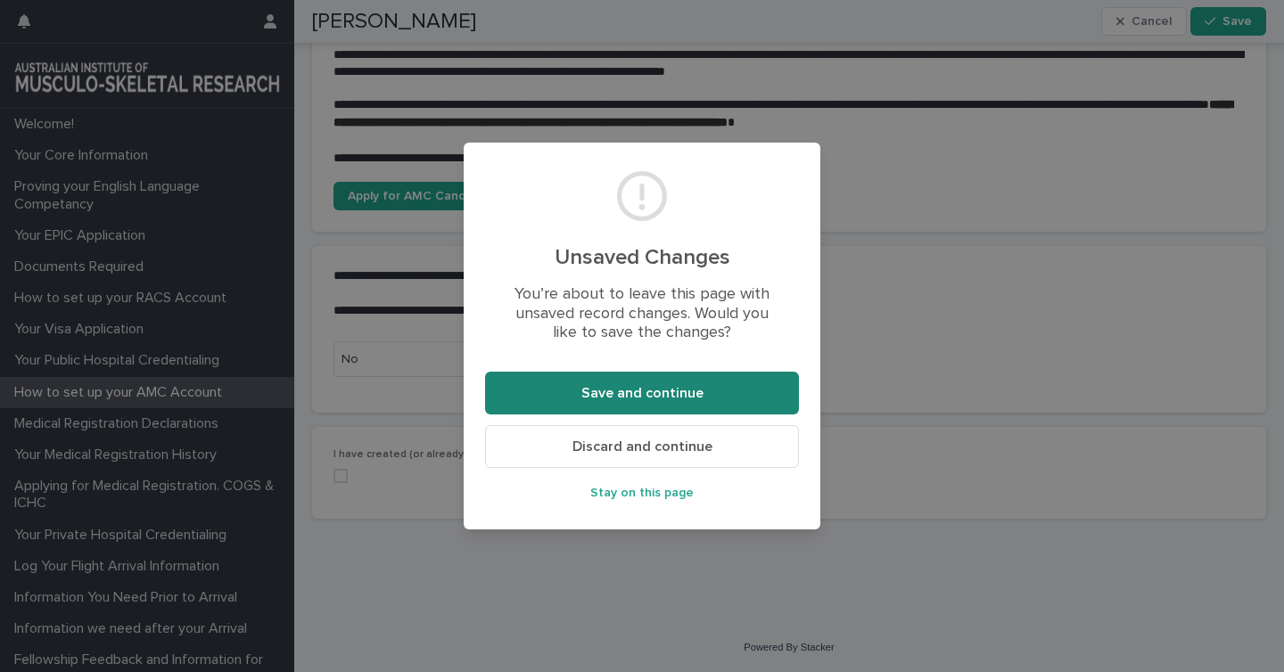
click at [613, 400] on button "Save and continue" at bounding box center [642, 393] width 314 height 43
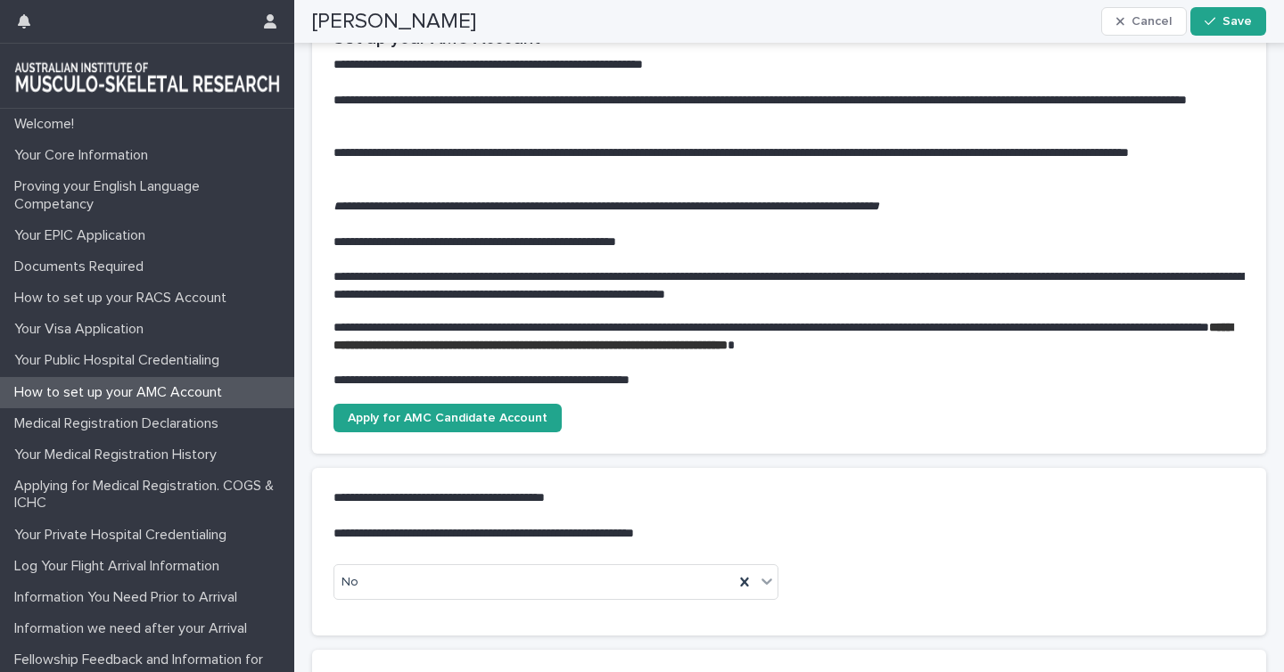
scroll to position [6, 0]
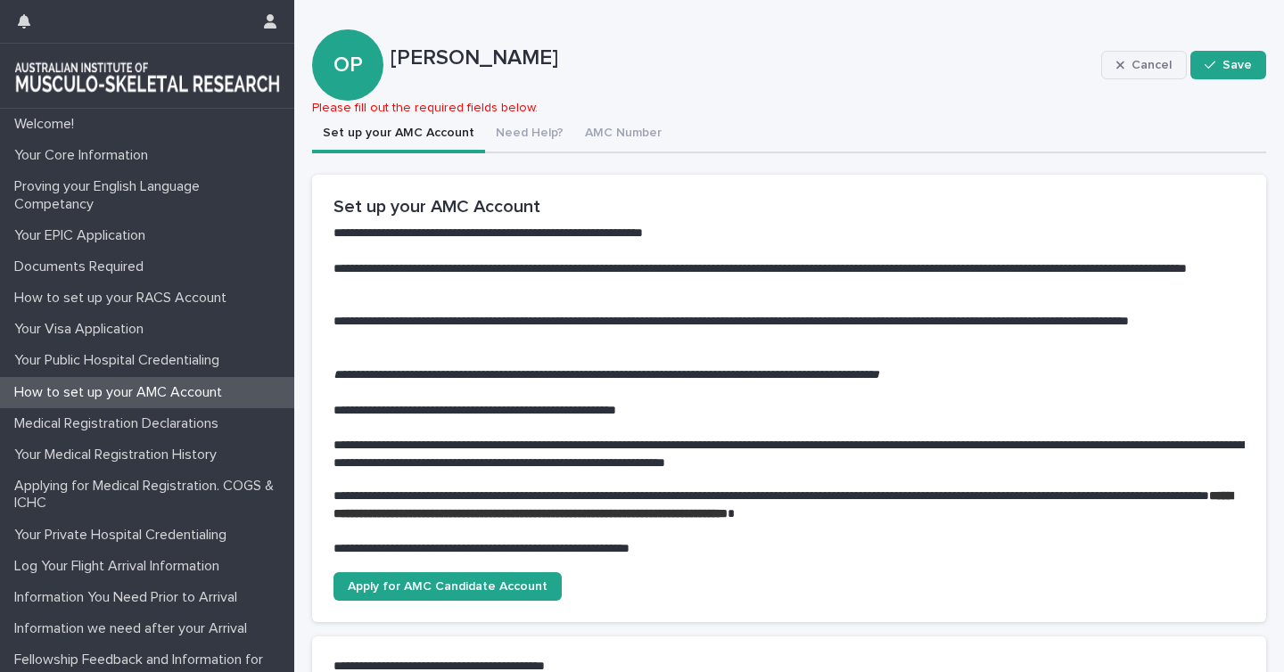
click at [1154, 55] on button "Cancel" at bounding box center [1144, 65] width 86 height 29
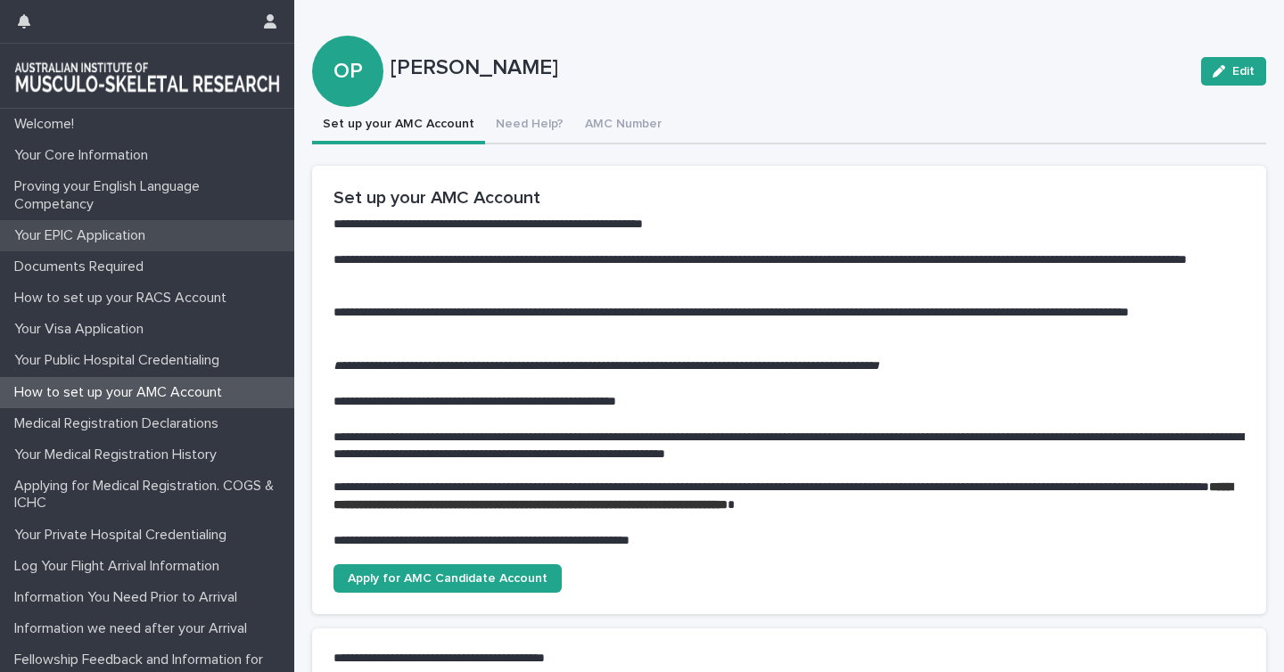
click at [95, 234] on p "Your EPIC Application" at bounding box center [83, 235] width 152 height 17
